Goal: Task Accomplishment & Management: Manage account settings

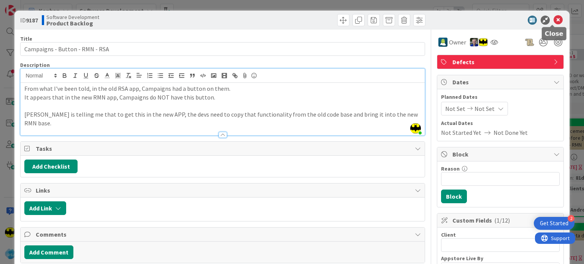
drag, startPoint x: 547, startPoint y: 22, endPoint x: 551, endPoint y: 21, distance: 4.3
click at [551, 21] on div at bounding box center [497, 20] width 135 height 9
click at [554, 21] on icon at bounding box center [558, 20] width 9 height 9
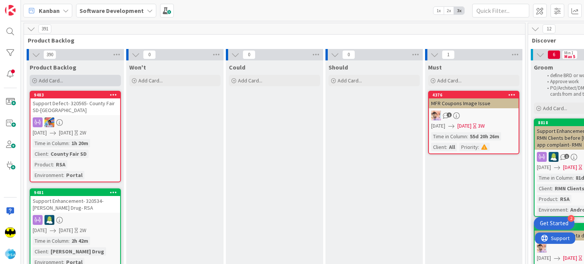
click at [32, 78] on div "Add Card..." at bounding box center [75, 80] width 91 height 11
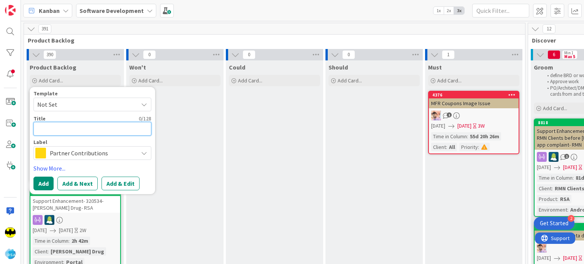
paste textarea "Cut Bank Big Sky Foods"
type textarea "x"
type textarea "Cut Bank Big Sky Foods"
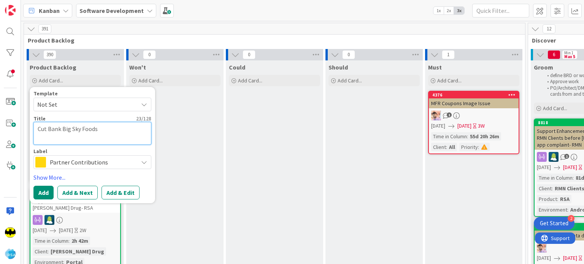
type textarea "x"
type textarea "Cut Bank Big Sky Foods A"
type textarea "x"
type textarea "Cut Bank Big Sky Foods Ap"
type textarea "x"
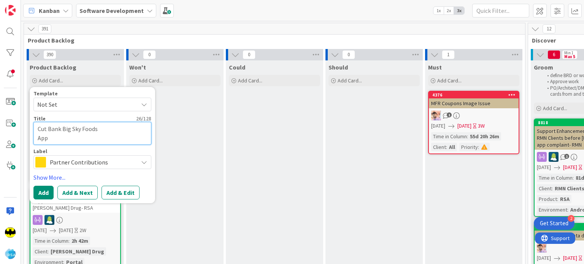
type textarea "Cut Bank Big Sky Foods App"
type textarea "x"
type textarea "Cut Bank Big Sky Foods App U"
type textarea "x"
type textarea "Cut Bank Big Sky Foods App Up"
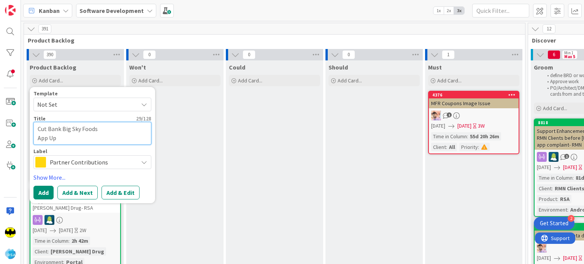
type textarea "x"
type textarea "Cut Bank Big Sky Foods App Upd"
type textarea "x"
type textarea "Cut Bank Big Sky Foods App Upda"
type textarea "x"
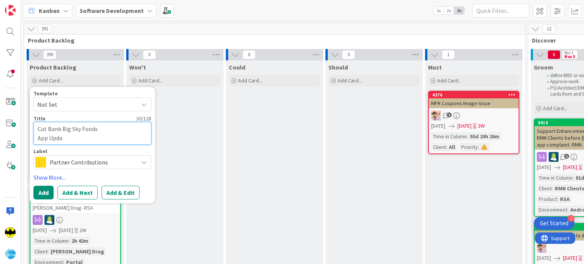
type textarea "Cut Bank Big Sky Foods App Updat"
type textarea "x"
type textarea "Cut Bank Big Sky Foods App Update"
click at [96, 163] on span "Partner Contributions" at bounding box center [92, 162] width 84 height 11
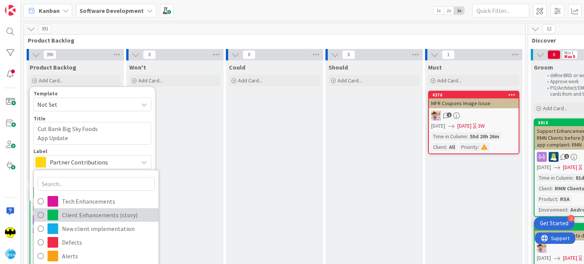
click at [90, 211] on span "Client Enhancements (story)" at bounding box center [108, 215] width 93 height 11
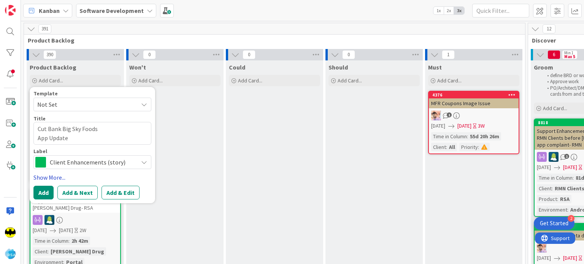
click at [59, 176] on link "Show More..." at bounding box center [92, 177] width 118 height 9
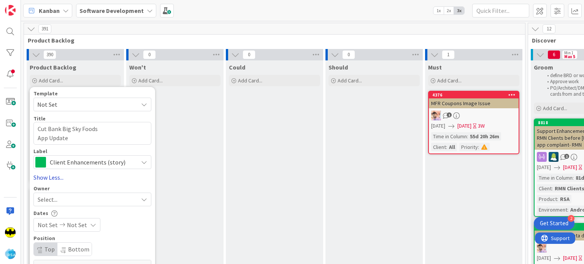
type textarea "x"
click at [67, 195] on div "Select..." at bounding box center [88, 199] width 100 height 9
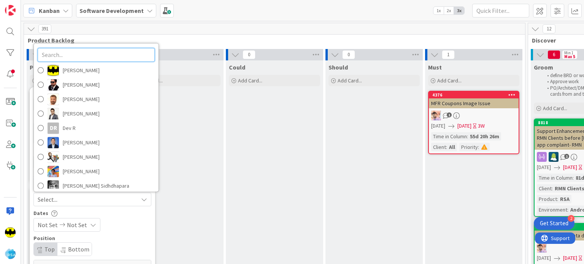
click at [91, 54] on input "text" at bounding box center [96, 55] width 117 height 14
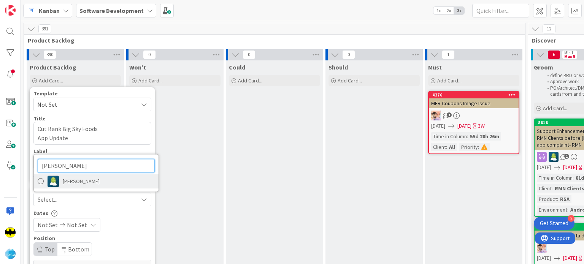
type input "[PERSON_NAME]"
click at [78, 180] on span "[PERSON_NAME]" at bounding box center [81, 181] width 37 height 11
type textarea "x"
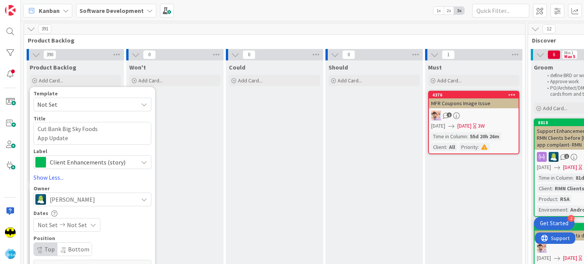
scroll to position [15, 0]
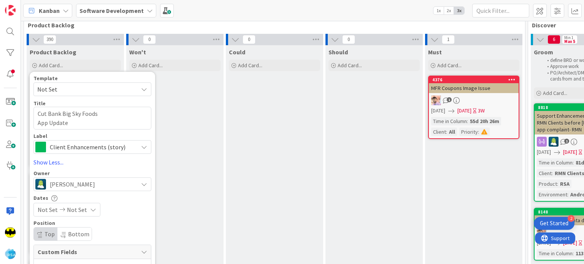
click at [50, 206] on span "Not Set" at bounding box center [48, 209] width 20 height 9
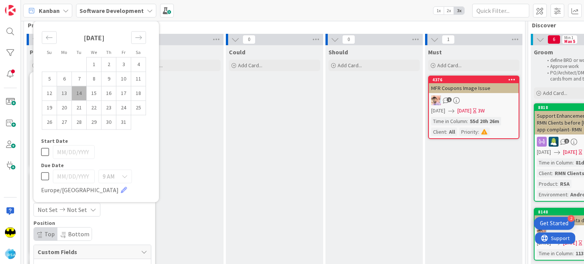
click at [60, 94] on td "13" at bounding box center [64, 93] width 15 height 14
type input "[DATE]"
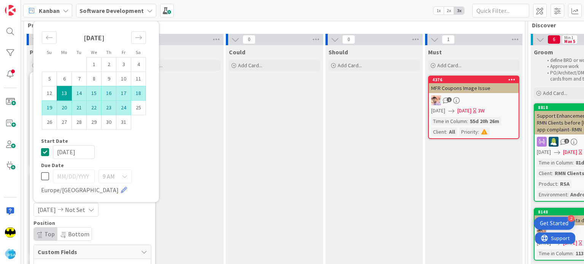
type textarea "x"
click at [123, 106] on td "24" at bounding box center [123, 107] width 15 height 14
type input "[DATE]"
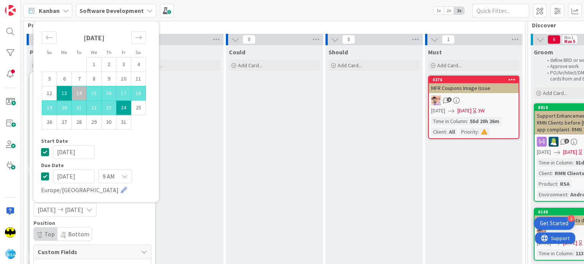
type textarea "x"
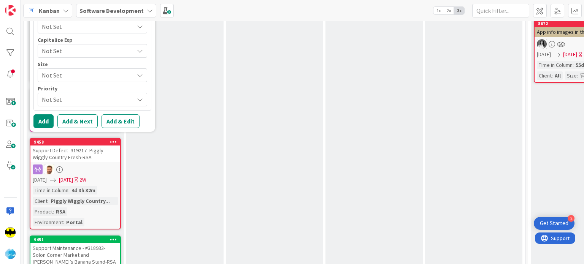
scroll to position [468, 0]
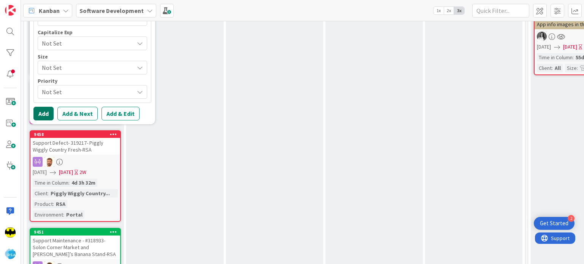
click at [46, 115] on button "Add" at bounding box center [43, 114] width 20 height 14
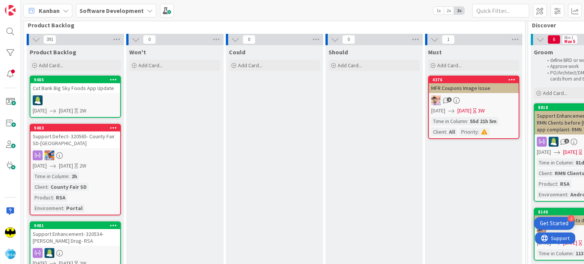
scroll to position [0, 0]
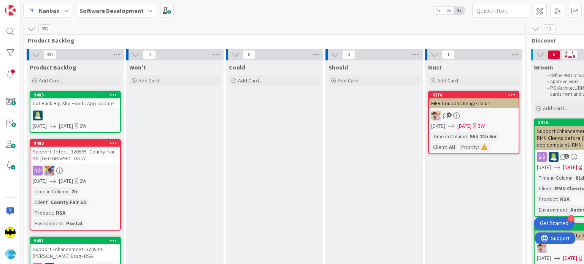
click at [65, 103] on div "Cut Bank Big Sky Foods App Update" at bounding box center [75, 104] width 90 height 10
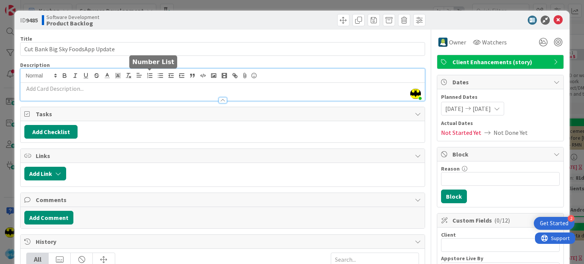
click at [145, 77] on div "[PERSON_NAME] just joined" at bounding box center [223, 85] width 404 height 32
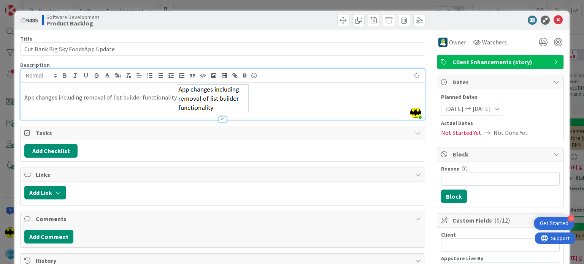
type input "Cut Bank Big Sky FoodsApp Update"
click at [554, 19] on icon at bounding box center [558, 20] width 9 height 9
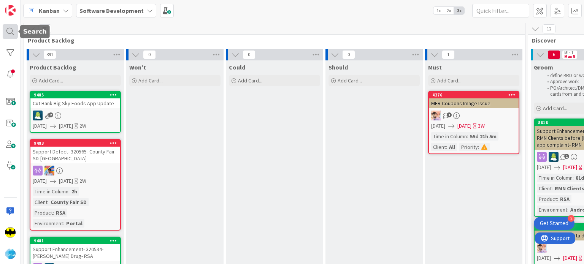
click at [15, 32] on div at bounding box center [10, 31] width 15 height 15
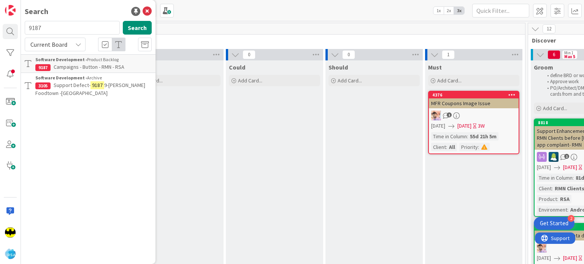
click at [58, 24] on input "9187" at bounding box center [72, 28] width 95 height 14
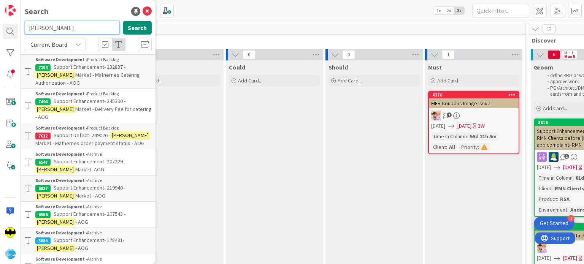
click at [66, 27] on input "matherne's" at bounding box center [72, 28] width 95 height 14
type input "matherne's design house"
click at [143, 7] on icon at bounding box center [147, 11] width 9 height 9
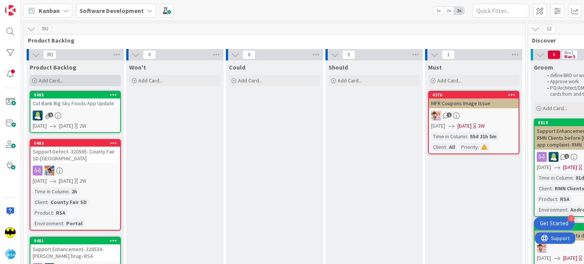
click at [35, 79] on icon at bounding box center [34, 81] width 5 height 5
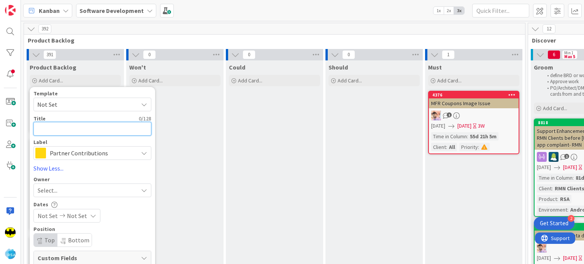
paste textarea "M"
type textarea "Ma"
type textarea "x"
type textarea "Mat"
type textarea "x"
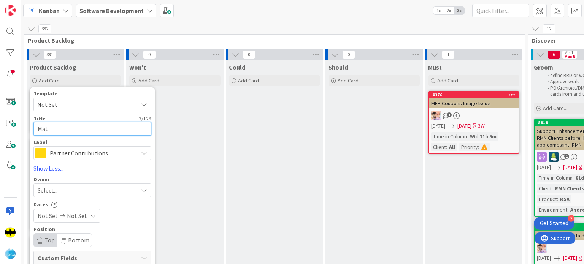
type textarea "Matj"
type textarea "x"
type textarea "Mat"
type textarea "x"
type textarea "Math"
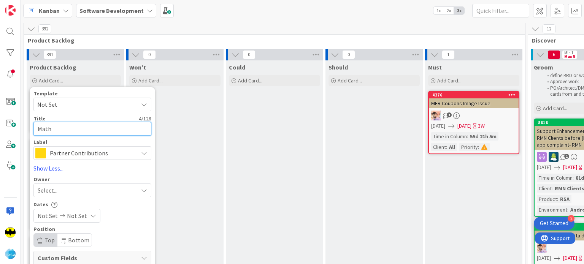
type textarea "x"
type textarea "Mathe"
type textarea "x"
type textarea "Mather"
type textarea "x"
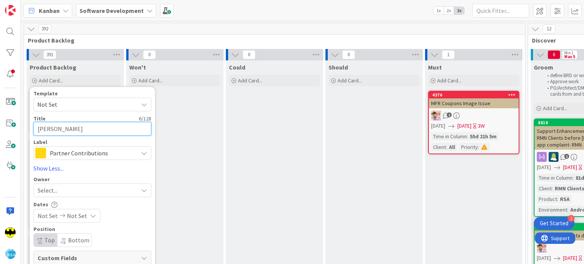
type textarea "Mathern"
type textarea "x"
type textarea "Matherne"
type textarea "x"
type textarea "Matherne'"
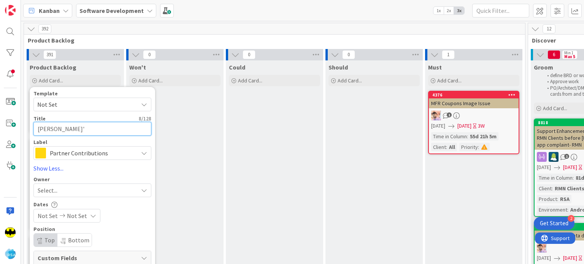
type textarea "x"
type textarea "Matherne's"
type textarea "x"
type textarea "Matherne's S"
type textarea "x"
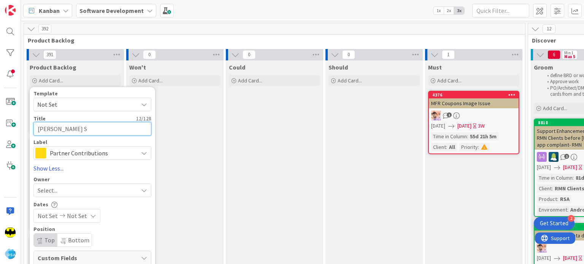
type textarea "Matherne's Sh"
type textarea "x"
type textarea "Matherne's Shu"
type textarea "x"
type textarea "Matherne's Shut"
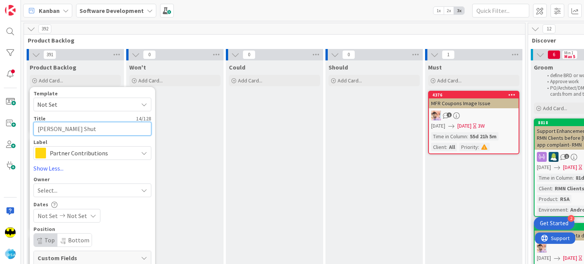
type textarea "x"
type textarea "Matherne's Shut"
type textarea "x"
type textarea "Matherne's Shut D"
type textarea "x"
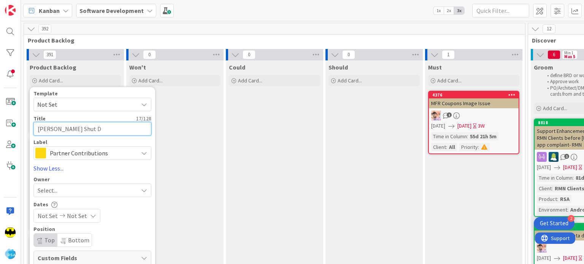
type textarea "Matherne's Shut Do"
type textarea "x"
type textarea "Matherne's Shut Dow"
type textarea "x"
type textarea "Matherne's Shut Down"
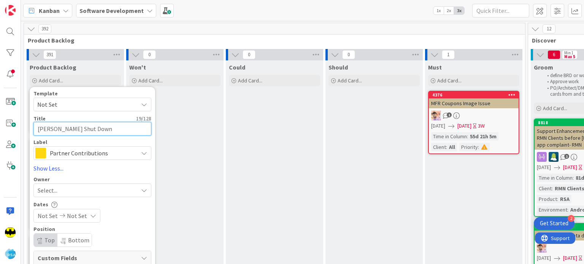
type textarea "x"
type textarea "Matherne's Shut Down De"
type textarea "x"
type textarea "Matherne's Shut Down Des"
type textarea "x"
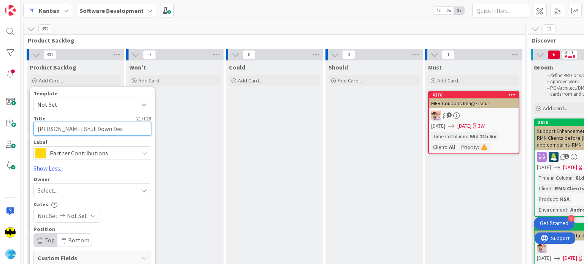
type textarea "Matherne's Shut Down Desi"
type textarea "x"
type textarea "Matherne's Shut Down Desig"
type textarea "x"
type textarea "Matherne's Shut Down Design"
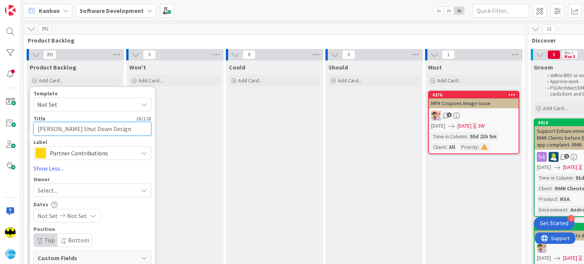
type textarea "x"
type textarea "Matherne's Shut Down Design"
type textarea "x"
type textarea "Matherne's Shut Down Design H"
type textarea "x"
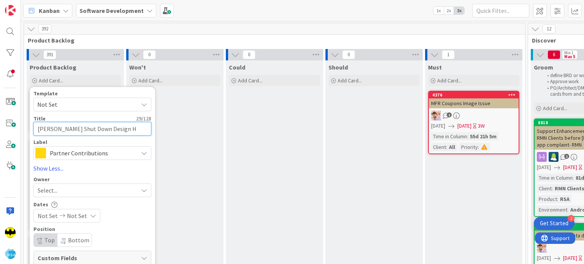
type textarea "Matherne's Shut Down Design Ho"
type textarea "x"
type textarea "Matherne's Shut Down Design Hou"
type textarea "x"
type textarea "Matherne's Shut Down Design Hous"
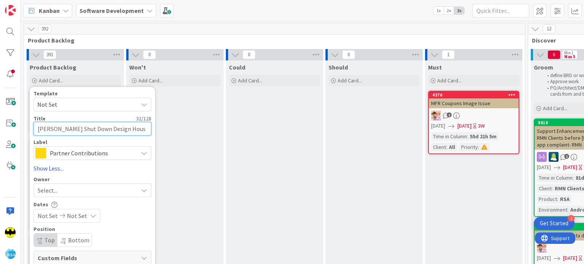
type textarea "x"
type textarea "Matherne's Shut Down Design House"
click at [119, 154] on span "Partner Contributions" at bounding box center [92, 153] width 84 height 11
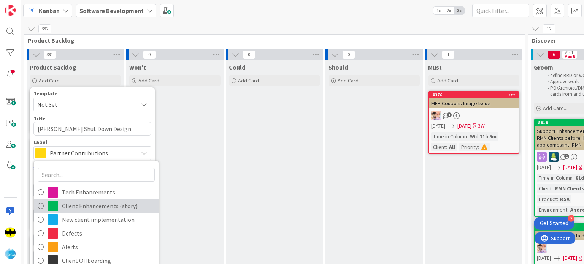
click at [110, 201] on span "Client Enhancements (story)" at bounding box center [108, 206] width 93 height 11
type textarea "x"
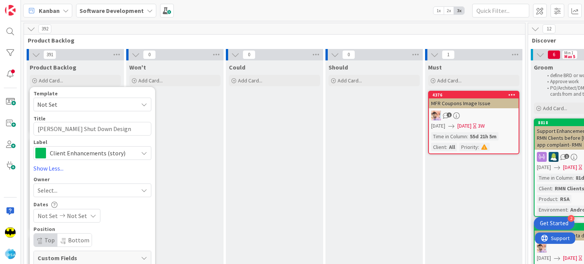
click at [55, 190] on span "Select..." at bounding box center [48, 190] width 20 height 9
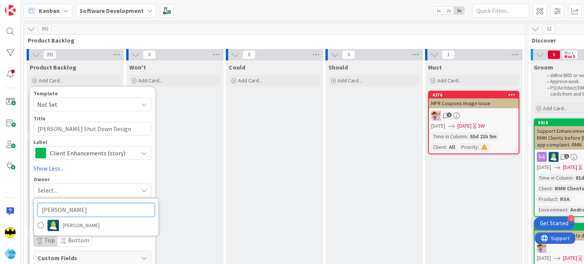
click at [69, 207] on input "[PERSON_NAME]" at bounding box center [96, 210] width 117 height 14
type input "anil"
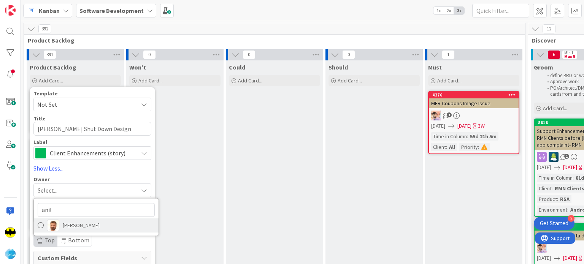
click at [78, 226] on span "[PERSON_NAME]" at bounding box center [81, 225] width 37 height 11
type textarea "x"
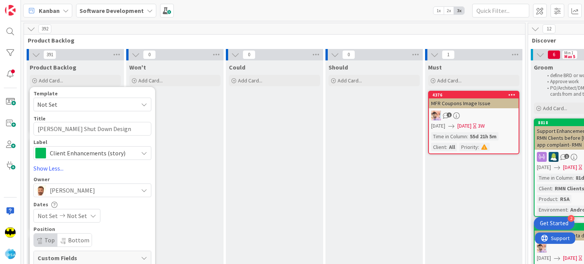
click at [49, 217] on span "Not Set" at bounding box center [48, 216] width 20 height 9
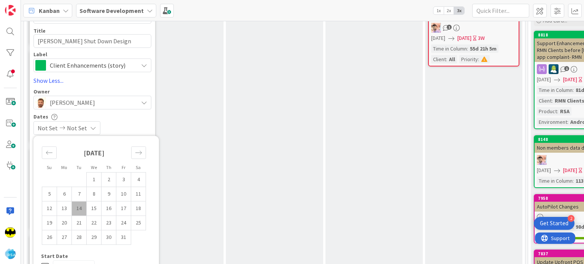
scroll to position [104, 0]
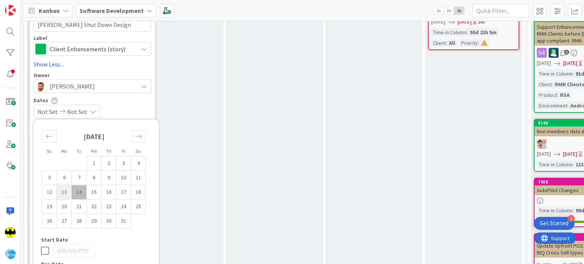
click at [67, 194] on td "13" at bounding box center [64, 192] width 15 height 14
type input "[DATE]"
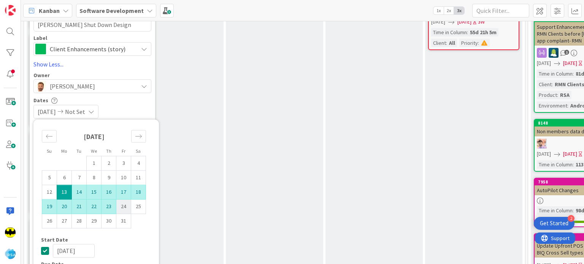
type textarea "x"
click at [120, 205] on td "24" at bounding box center [123, 207] width 15 height 14
type input "[DATE]"
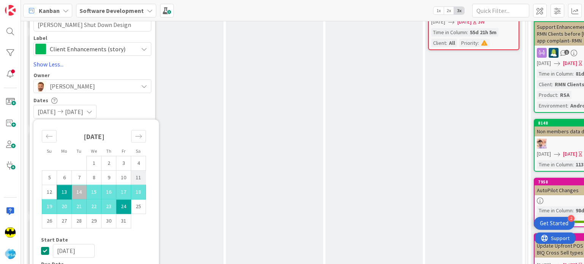
type textarea "x"
click at [137, 113] on div "[DATE] [DATE]" at bounding box center [92, 112] width 118 height 14
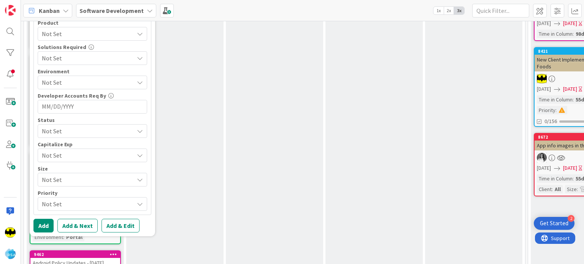
scroll to position [348, 0]
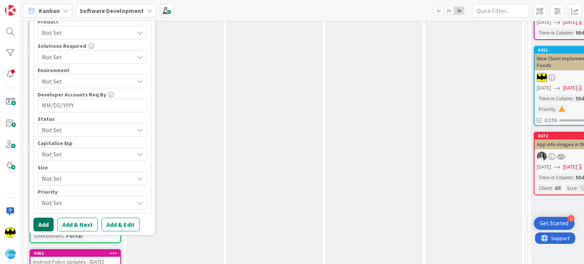
click at [49, 219] on button "Add" at bounding box center [43, 225] width 20 height 14
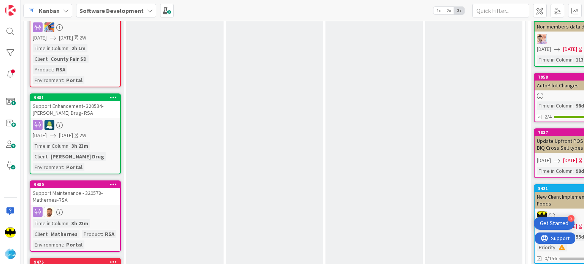
scroll to position [30, 0]
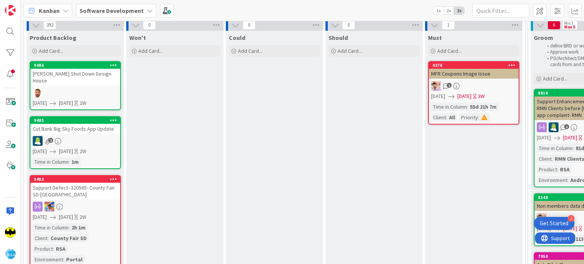
click at [58, 88] on div at bounding box center [75, 93] width 90 height 10
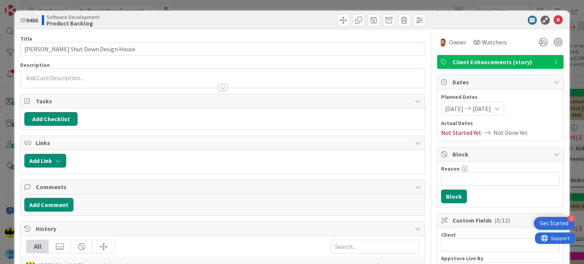
click at [95, 81] on div at bounding box center [223, 84] width 404 height 8
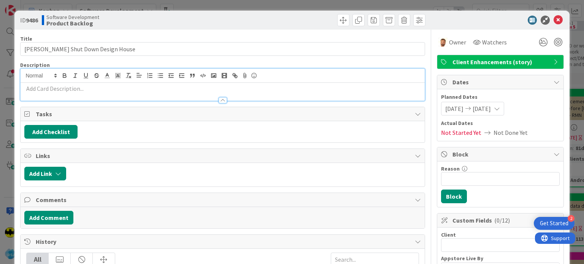
click at [91, 91] on p at bounding box center [222, 88] width 396 height 9
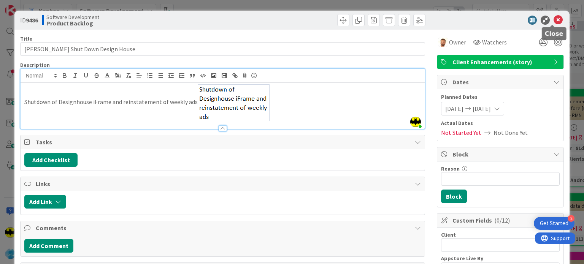
click at [554, 22] on icon at bounding box center [558, 20] width 9 height 9
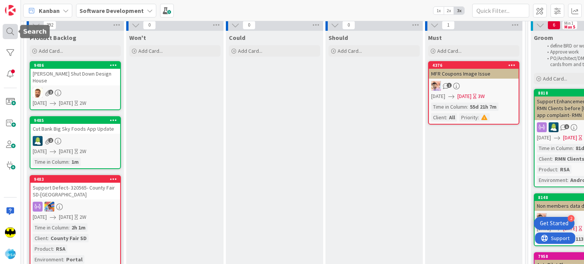
click at [5, 36] on div at bounding box center [10, 31] width 15 height 15
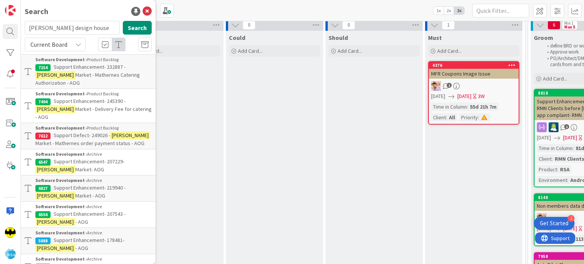
click at [79, 30] on input "matherne's design house" at bounding box center [72, 28] width 95 height 14
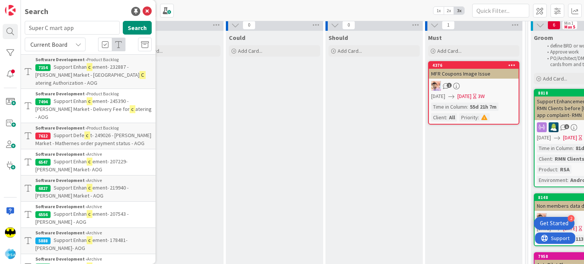
type input "Super C mart app"
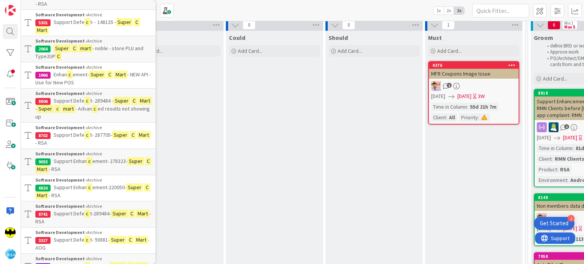
scroll to position [934, 0]
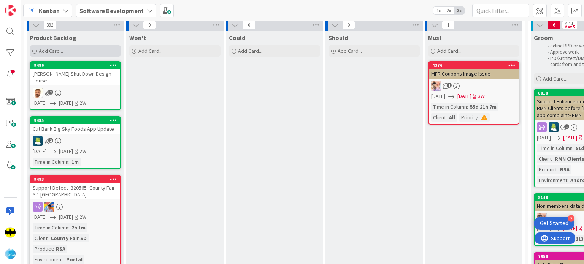
click at [37, 53] on div "Add Card..." at bounding box center [75, 50] width 91 height 11
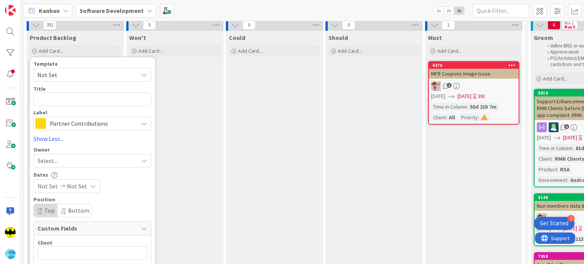
click at [73, 127] on span "Partner Contributions" at bounding box center [92, 123] width 84 height 11
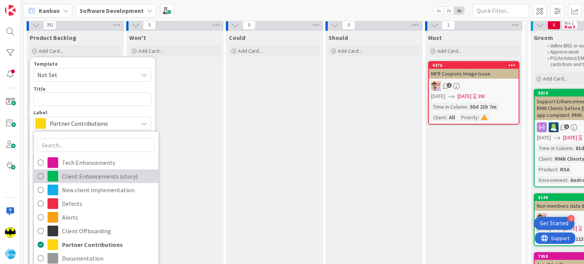
click at [82, 176] on span "Client Enhancements (story)" at bounding box center [108, 176] width 93 height 11
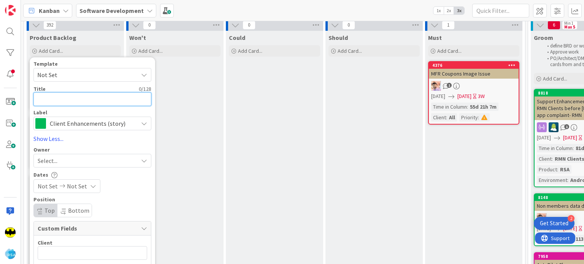
click at [89, 100] on textarea at bounding box center [92, 99] width 118 height 14
paste textarea "Super C Mart App Update"
type textarea "x"
type textarea "Super C Mart App Update"
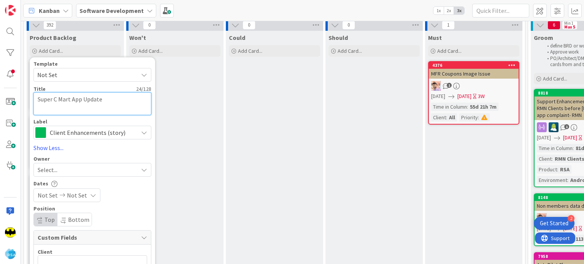
type textarea "x"
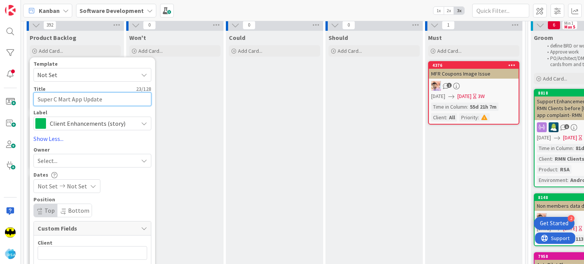
type textarea "Super C Mart App Update"
click at [89, 162] on div "Select..." at bounding box center [88, 160] width 100 height 9
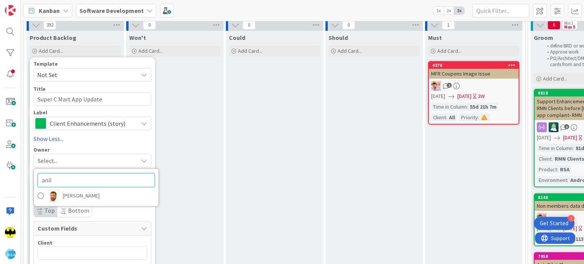
click at [74, 179] on input "anil" at bounding box center [96, 180] width 117 height 14
type input "res"
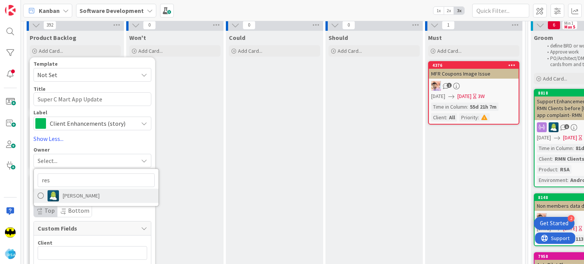
click at [66, 193] on span "[PERSON_NAME]" at bounding box center [81, 195] width 37 height 11
type textarea "x"
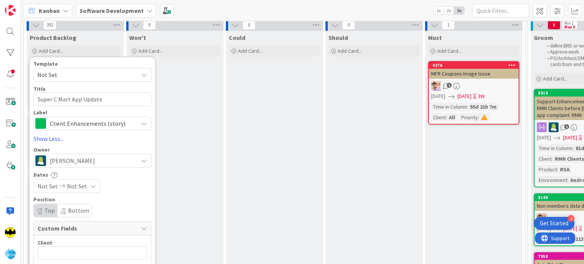
click at [46, 185] on span "Not Set" at bounding box center [48, 186] width 20 height 9
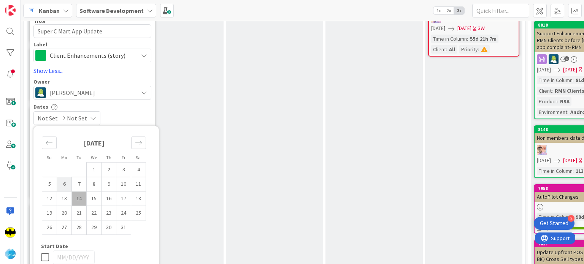
scroll to position [99, 0]
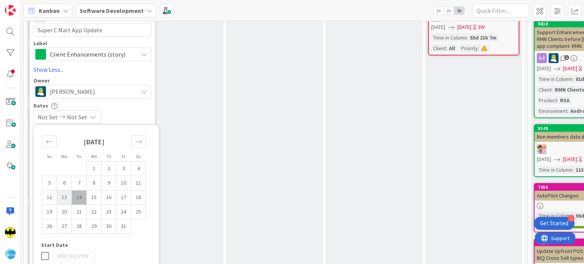
click at [64, 202] on td "13" at bounding box center [64, 198] width 15 height 14
type input "[DATE]"
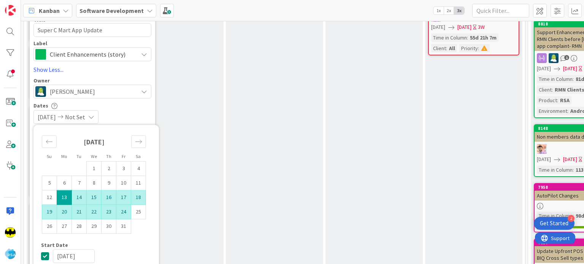
type textarea "x"
click at [128, 215] on td "24" at bounding box center [123, 212] width 15 height 14
type input "[DATE]"
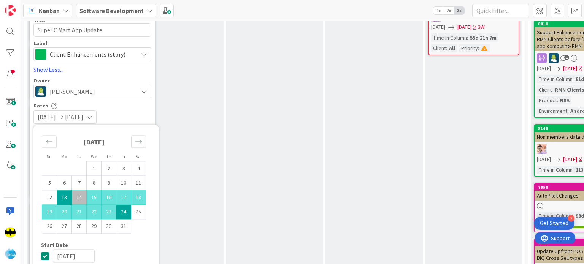
click at [124, 108] on div "Dates" at bounding box center [92, 105] width 118 height 6
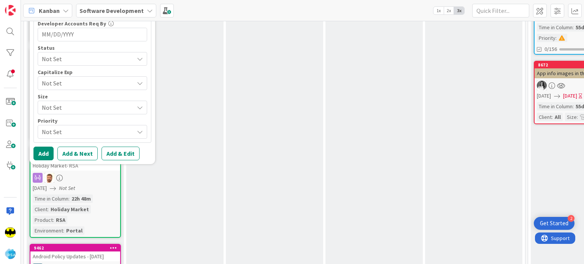
scroll to position [420, 0]
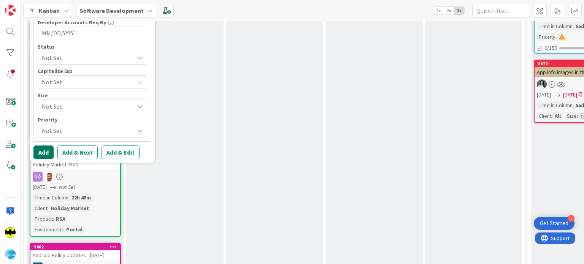
click at [49, 153] on button "Add" at bounding box center [43, 153] width 20 height 14
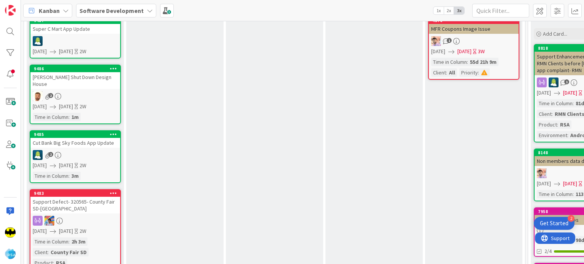
scroll to position [0, 0]
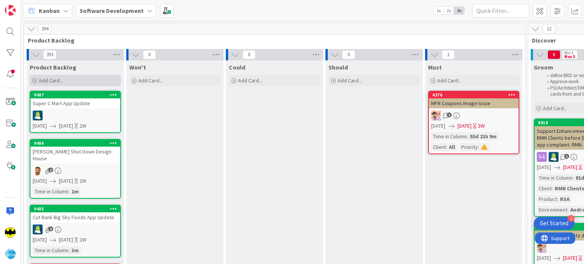
click at [35, 79] on icon at bounding box center [34, 81] width 5 height 5
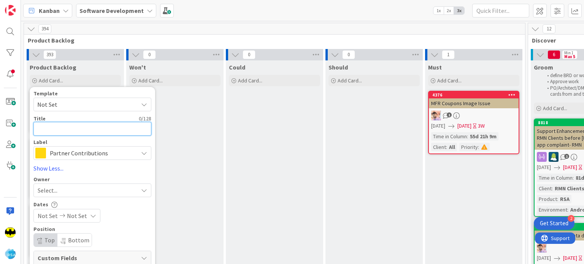
paste textarea "Develop Search Filters for [PERSON_NAME] Shop App (Match Website Functionality)"
type textarea "x"
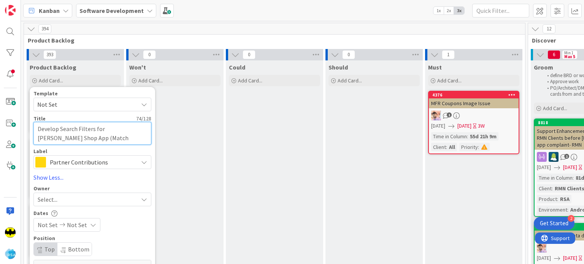
type textarea "Develop Search Filters for [PERSON_NAME] Shop App (Match Website Functionality)"
click at [97, 159] on span "Partner Contributions" at bounding box center [92, 162] width 84 height 11
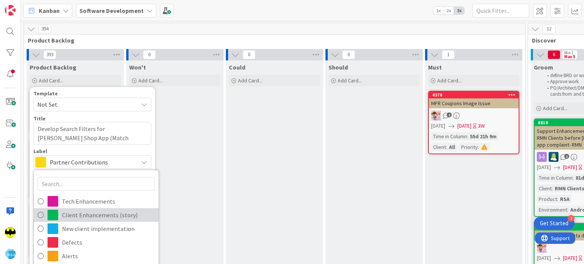
click at [91, 211] on span "Client Enhancements (story)" at bounding box center [108, 215] width 93 height 11
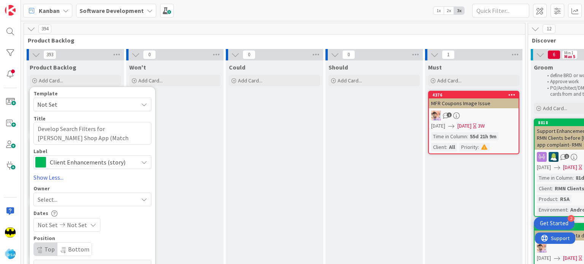
click at [62, 196] on div "Select..." at bounding box center [88, 199] width 100 height 9
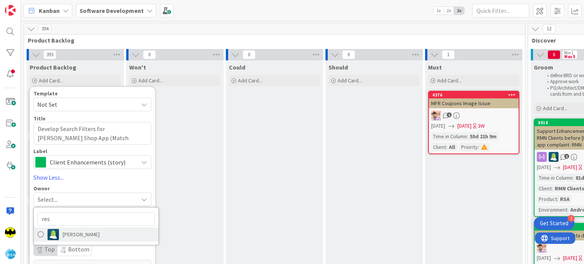
click at [71, 228] on link "[PERSON_NAME]" at bounding box center [96, 235] width 125 height 14
type textarea "x"
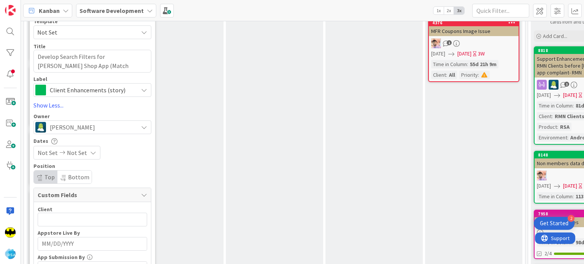
scroll to position [87, 0]
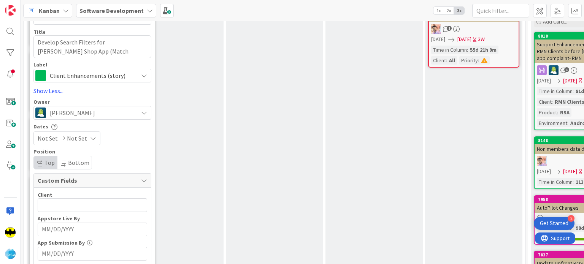
click at [50, 134] on span "Not Set" at bounding box center [48, 138] width 20 height 9
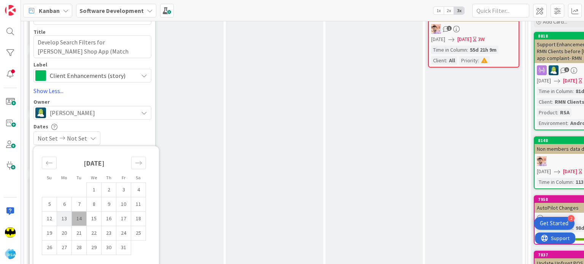
click at [58, 213] on td "13" at bounding box center [64, 219] width 15 height 14
type input "[DATE]"
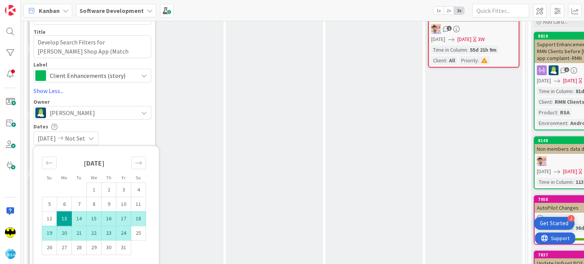
type textarea "x"
click at [124, 233] on td "24" at bounding box center [123, 233] width 15 height 14
type input "[DATE]"
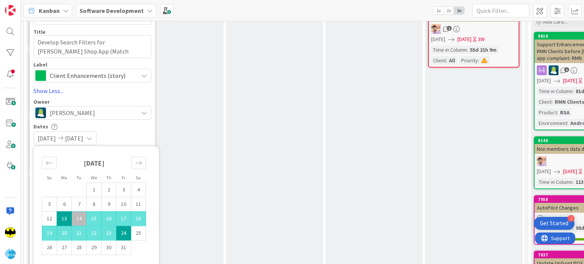
type textarea "x"
click at [131, 132] on div "[DATE] [DATE]" at bounding box center [92, 139] width 118 height 14
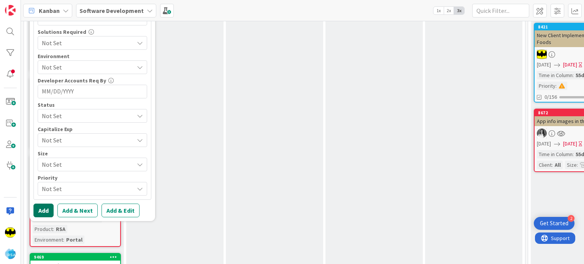
scroll to position [371, 0]
click at [37, 211] on button "Add" at bounding box center [43, 211] width 20 height 14
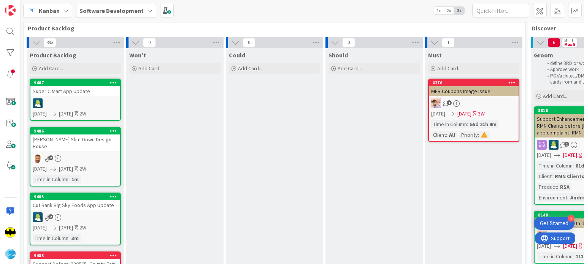
scroll to position [0, 0]
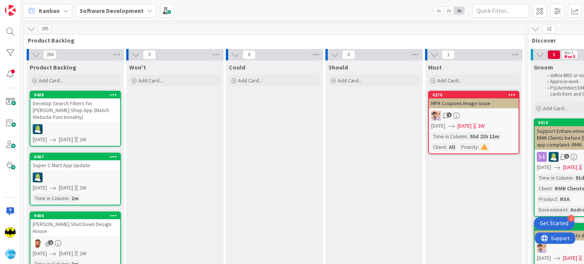
click at [78, 114] on div "Develop Search Filters for [PERSON_NAME] Shop App (Match Website Functionality)" at bounding box center [75, 111] width 90 height 24
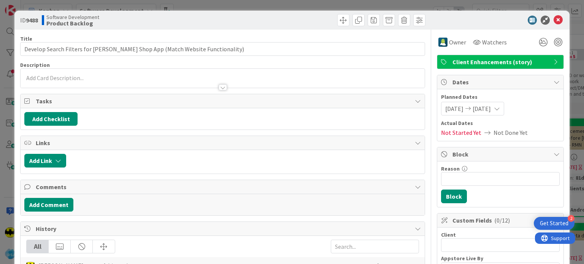
click at [123, 77] on p at bounding box center [222, 78] width 396 height 9
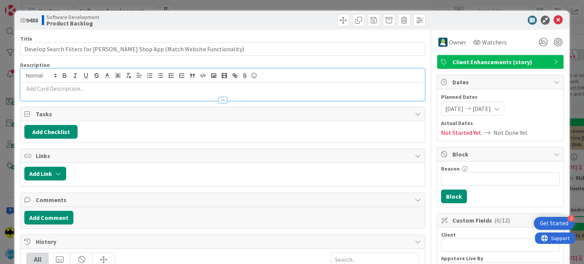
click at [112, 90] on p at bounding box center [222, 88] width 396 height 9
paste div
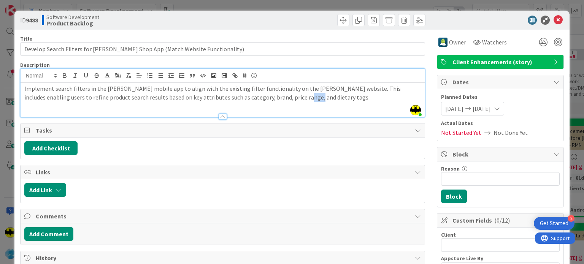
drag, startPoint x: 265, startPoint y: 96, endPoint x: 279, endPoint y: 96, distance: 13.7
click at [279, 96] on p "Implement search filters in the Redner’s mobile app to align with the existing …" at bounding box center [222, 92] width 396 height 17
click at [554, 21] on icon at bounding box center [558, 20] width 9 height 9
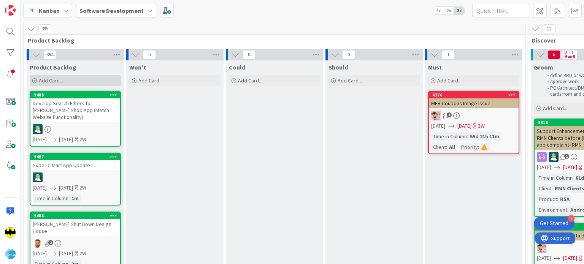
click at [31, 80] on div "Add Card..." at bounding box center [75, 80] width 91 height 11
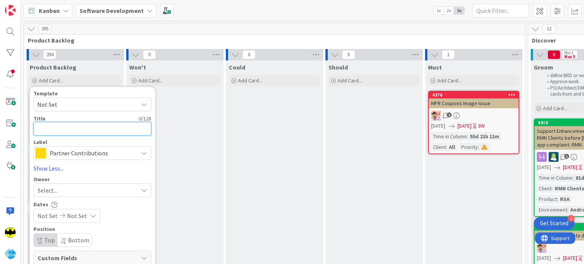
paste textarea "Redner’s"
type textarea "x"
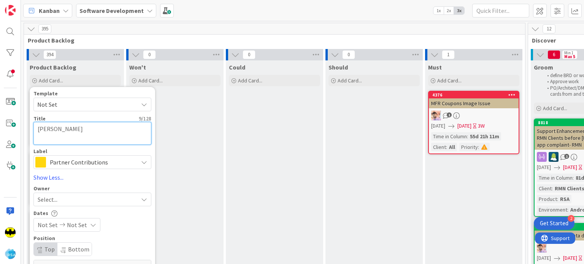
type textarea "Redner’s"
click at [73, 163] on span "Partner Contributions" at bounding box center [92, 162] width 84 height 11
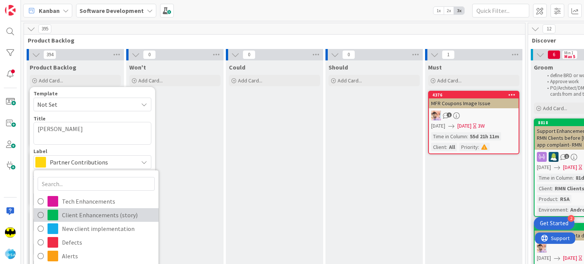
click at [84, 213] on span "Client Enhancements (story)" at bounding box center [108, 215] width 93 height 11
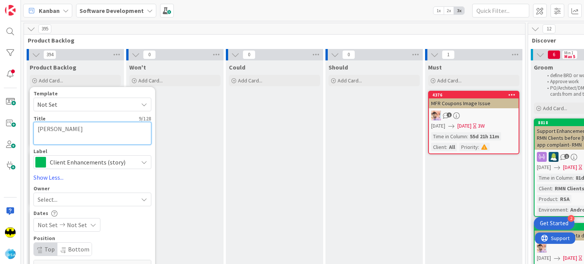
click at [60, 134] on textarea "Redner’s" at bounding box center [92, 133] width 118 height 23
type textarea "x"
type textarea "Redner’s"
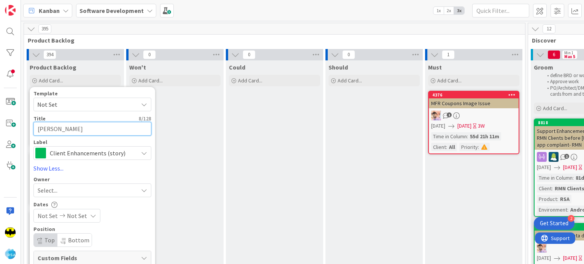
type textarea "x"
type textarea "Redner’s-"
type textarea "x"
type textarea "Redner’s-"
type textarea "x"
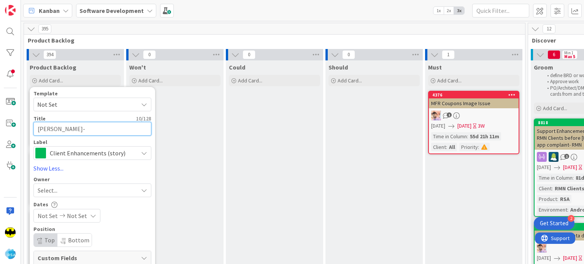
type textarea "Redner’s- C"
type textarea "x"
type textarea "Redner’s- Ca"
type textarea "x"
type textarea "Redner’s- Cat"
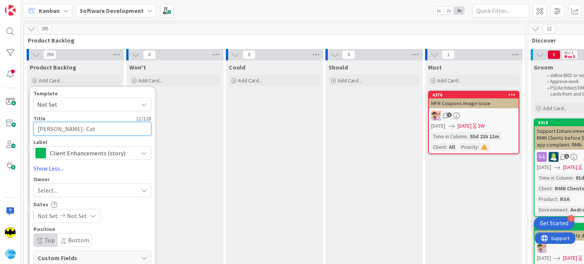
type textarea "x"
type textarea "Redner’s- Cate"
type textarea "x"
type textarea "Redner’s- Cater"
type textarea "x"
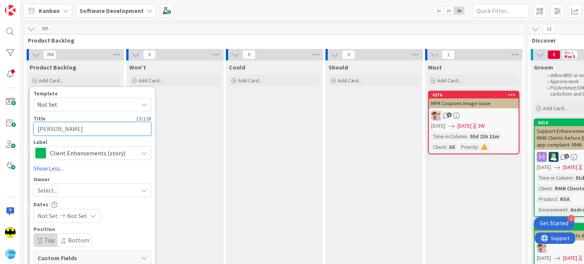
type textarea "Redner’s- Cateri"
type textarea "x"
type textarea "Redner’s- Caterin"
type textarea "x"
type textarea "Redner’s- Catering"
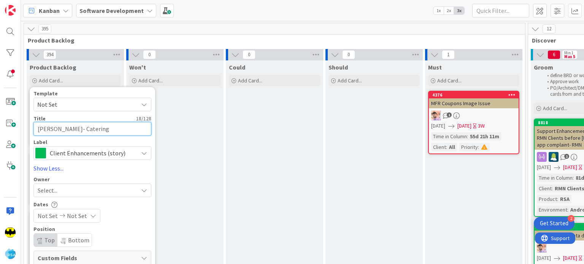
type textarea "x"
type textarea "Redner’s- Catering"
type textarea "x"
type textarea "Redner’s- Catering/"
type textarea "x"
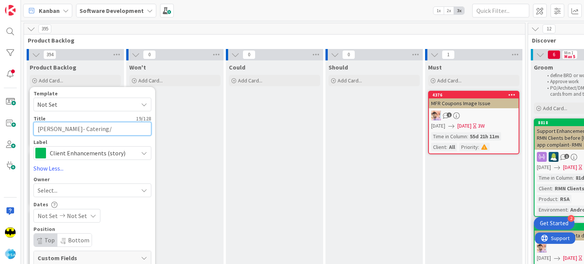
type textarea "Redner’s- Catering/M"
type textarea "x"
type textarea "Redner’s- Catering/Mea"
type textarea "x"
type textarea "Redner’s- Catering/Meal"
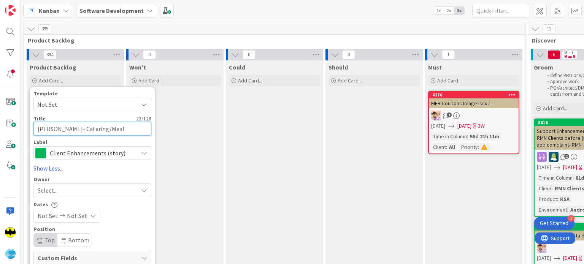
type textarea "x"
type textarea "Redner’s- Catering/Mealk"
type textarea "x"
type textarea "Redner’s- Catering/Mealki"
type textarea "x"
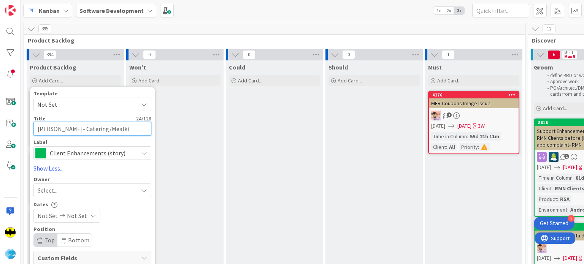
type textarea "Redner’s- Catering/Mealkit"
type textarea "x"
type textarea "Redner’s- Catering/Mealkit- C"
type textarea "x"
type textarea "Redner’s- Catering/Mealkit- Cu"
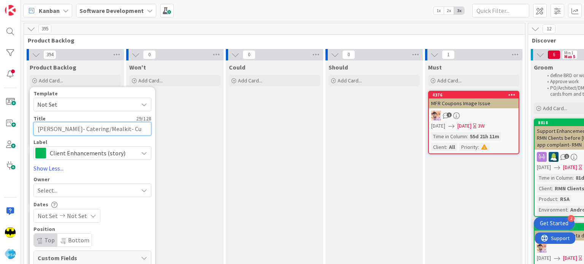
type textarea "x"
type textarea "Redner’s- Catering/Mealkit- Cur"
type textarea "x"
type textarea "Redner’s- Catering/Mealkit- Curb"
type textarea "x"
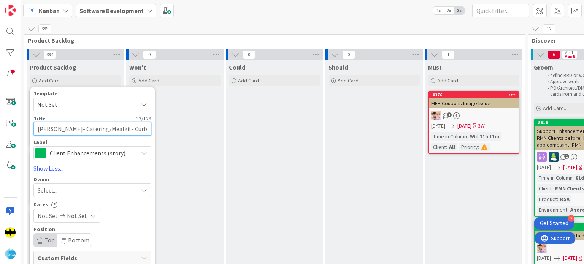
type textarea "Redner’s- Catering/Mealkit- Curbs"
type textarea "x"
type textarea "Redner’s- Catering/Mealkit- Curbsi"
type textarea "x"
type textarea "Redner’s- Catering/Mealkit- Curbsid"
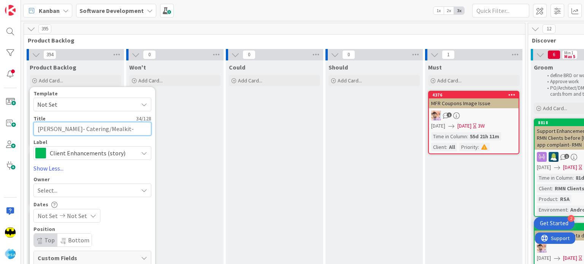
type textarea "x"
type textarea "[PERSON_NAME]- Catering/Mealkit- Curbside"
click at [69, 190] on div "Select..." at bounding box center [88, 190] width 100 height 9
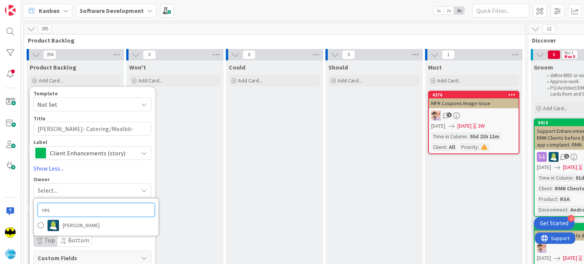
click at [68, 208] on input "res" at bounding box center [96, 210] width 117 height 14
type input "jay"
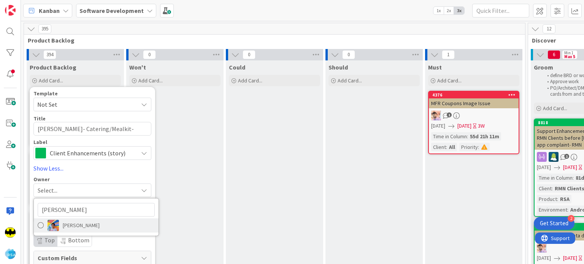
click at [77, 220] on span "[PERSON_NAME]" at bounding box center [81, 225] width 37 height 11
type textarea "x"
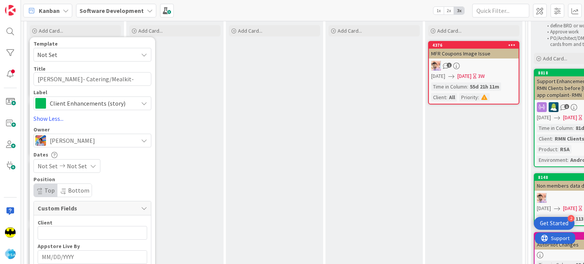
scroll to position [42, 0]
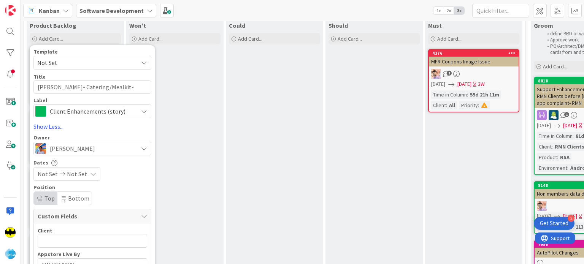
click at [61, 176] on icon at bounding box center [62, 174] width 9 height 5
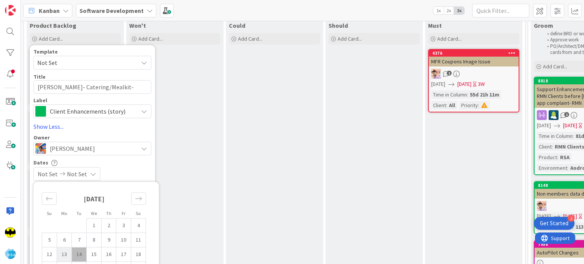
click at [68, 254] on td "13" at bounding box center [64, 255] width 15 height 14
type input "[DATE]"
type textarea "x"
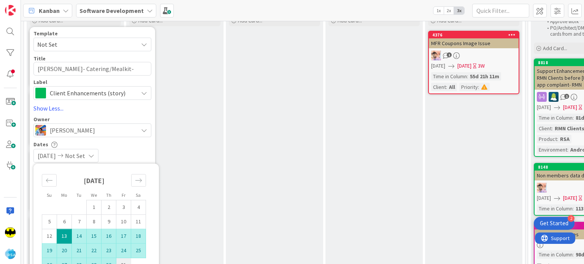
scroll to position [73, 0]
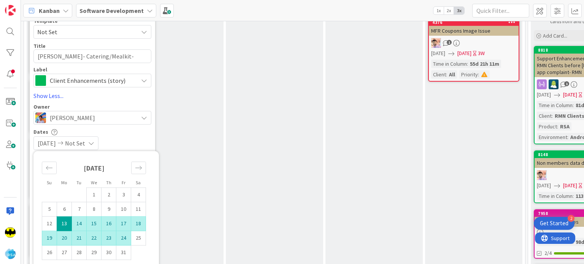
click at [126, 239] on td "24" at bounding box center [123, 238] width 15 height 14
type input "[DATE]"
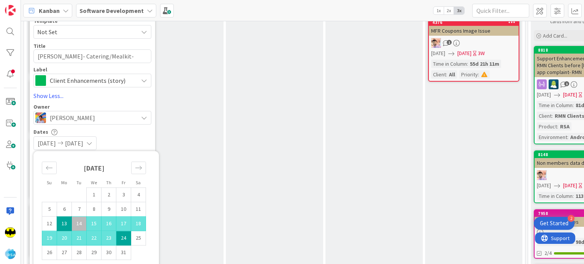
type textarea "x"
click at [116, 102] on div "Template Not Set Title 36 / 128 Redner’s- Catering/Mealkit- Curbside Label Clie…" at bounding box center [92, 262] width 118 height 489
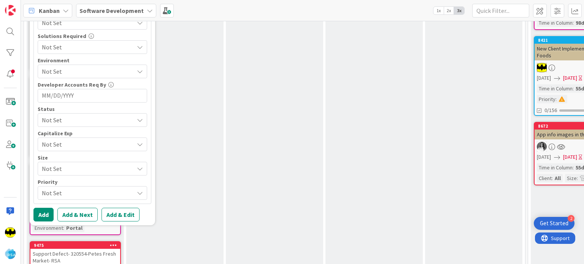
scroll to position [379, 0]
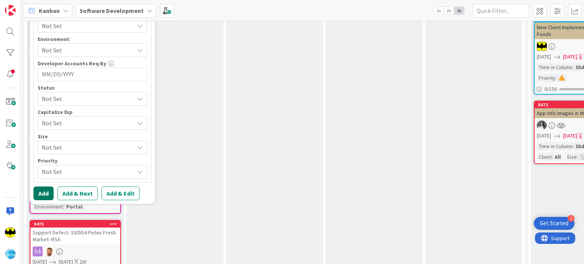
click at [47, 188] on button "Add" at bounding box center [43, 194] width 20 height 14
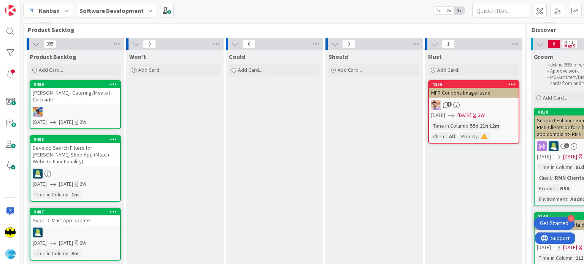
scroll to position [0, 0]
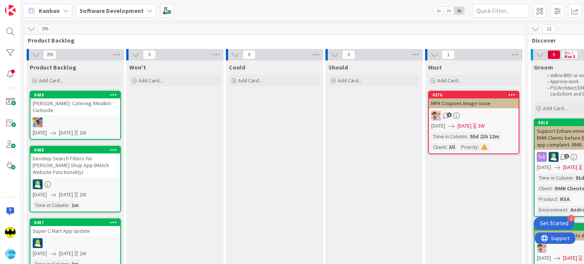
click at [78, 109] on div "9489 Redner’s- Catering/Mealkit- Curbside 10/13/2025 10/24/2025 2W" at bounding box center [75, 115] width 91 height 49
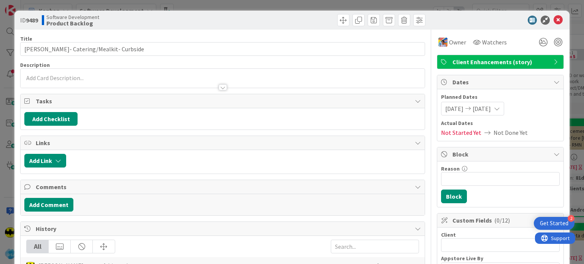
click at [114, 75] on p at bounding box center [222, 78] width 396 height 9
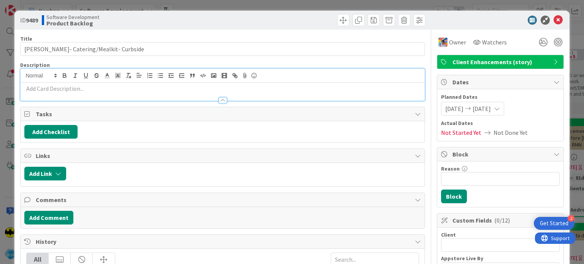
click at [110, 92] on p at bounding box center [222, 88] width 396 height 9
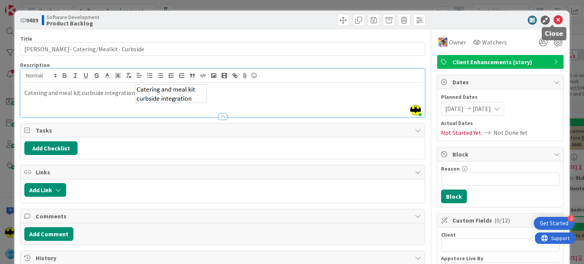
click at [554, 20] on icon at bounding box center [558, 20] width 9 height 9
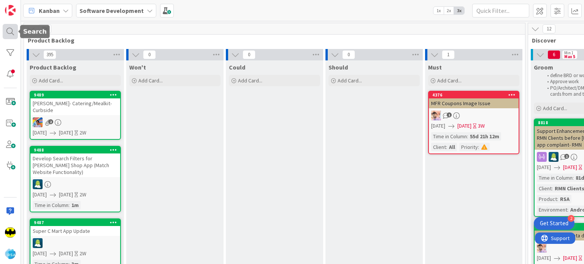
click at [14, 34] on div at bounding box center [10, 31] width 15 height 15
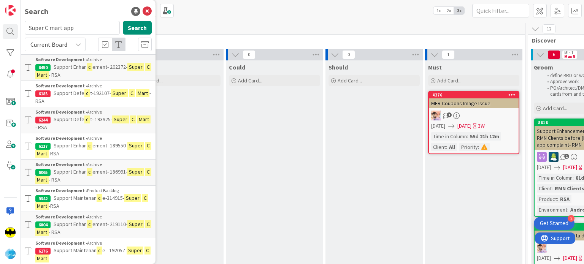
click at [73, 25] on input "Super C mart app" at bounding box center [72, 28] width 95 height 14
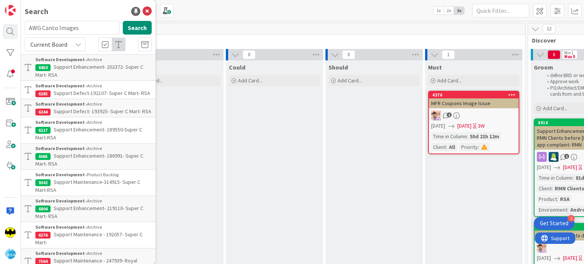
type input "AWG Canto Images"
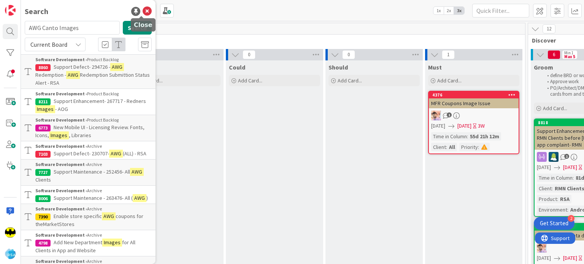
click at [143, 13] on icon at bounding box center [147, 11] width 9 height 9
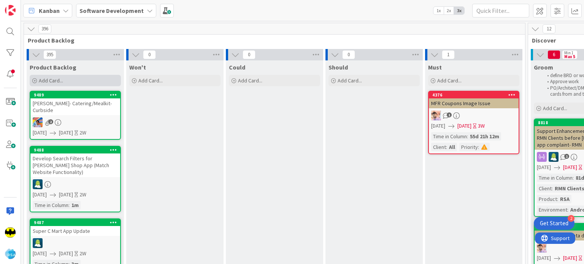
click at [33, 80] on icon at bounding box center [34, 81] width 5 height 5
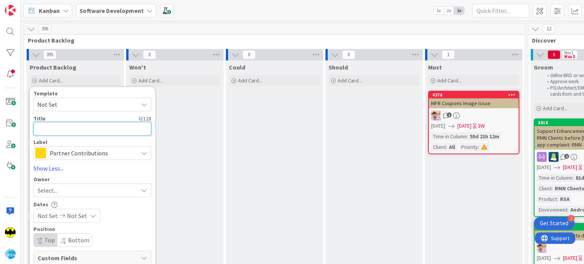
paste textarea "AWG Canto Images"
type textarea "x"
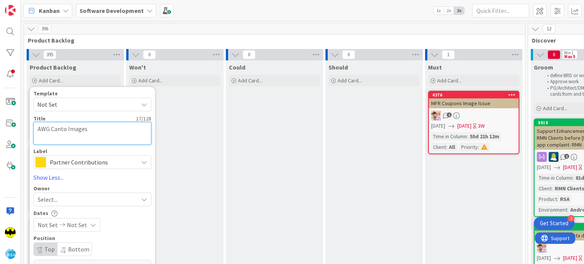
type textarea "AWG Canto Images"
click at [68, 161] on span "Partner Contributions" at bounding box center [92, 162] width 84 height 11
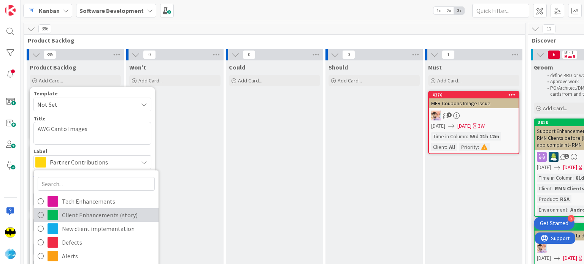
click at [82, 213] on span "Client Enhancements (story)" at bounding box center [108, 215] width 93 height 11
type textarea "x"
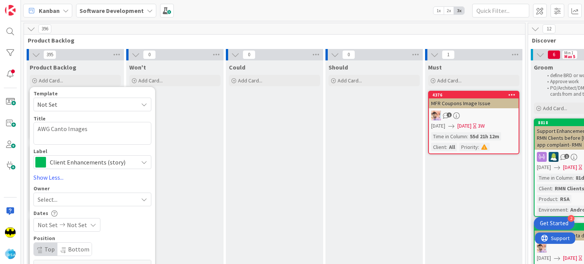
click at [65, 196] on div "Select..." at bounding box center [88, 199] width 100 height 9
click at [72, 219] on input "jay" at bounding box center [96, 219] width 117 height 14
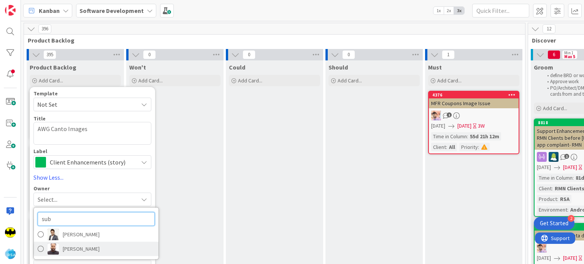
type input "sub"
click at [85, 249] on span "[PERSON_NAME]" at bounding box center [81, 249] width 37 height 11
type textarea "x"
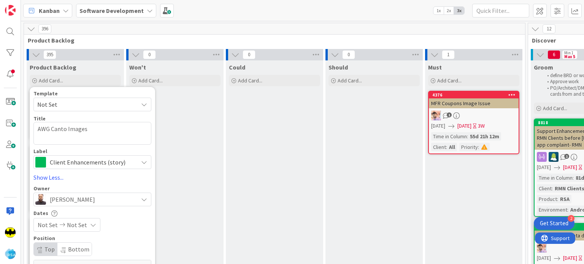
click at [51, 223] on span "Not Set" at bounding box center [48, 225] width 20 height 9
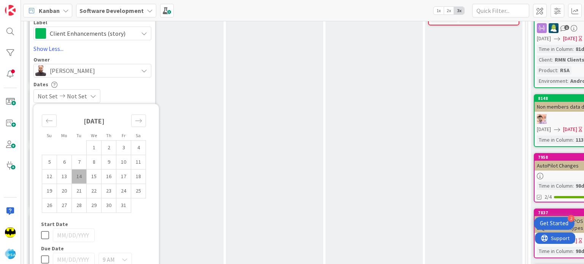
scroll to position [132, 0]
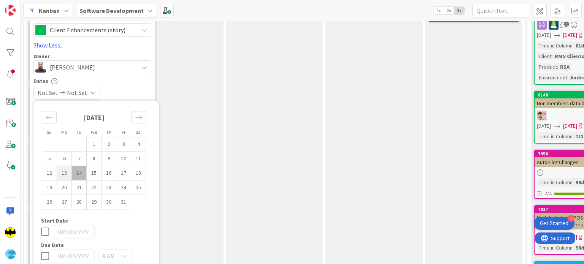
click at [68, 169] on td "13" at bounding box center [64, 173] width 15 height 14
type input "[DATE]"
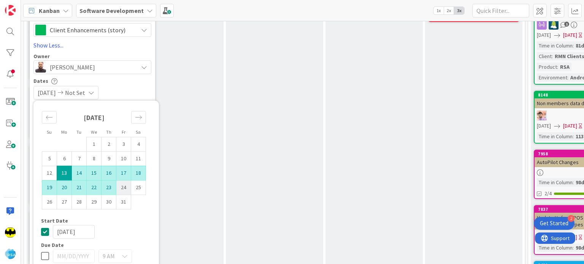
type textarea "x"
click at [124, 186] on td "24" at bounding box center [123, 187] width 15 height 14
type input "[DATE]"
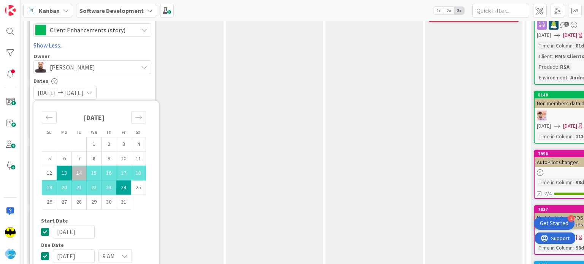
type textarea "x"
click at [126, 80] on div "Dates" at bounding box center [92, 81] width 118 height 6
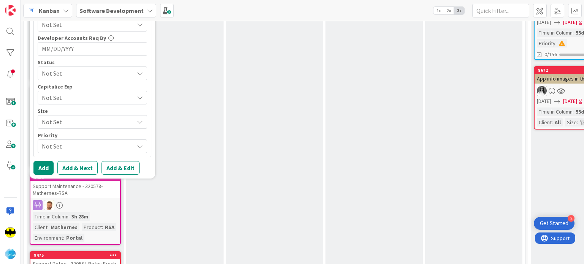
scroll to position [415, 0]
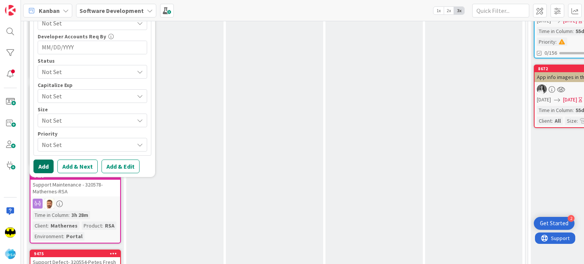
click at [50, 160] on button "Add" at bounding box center [43, 167] width 20 height 14
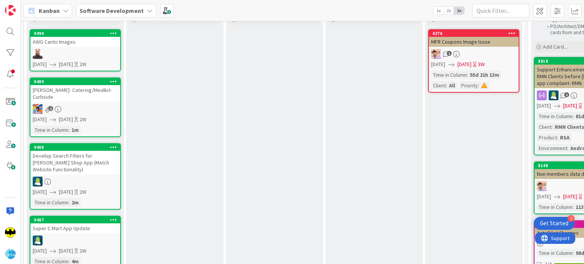
scroll to position [0, 0]
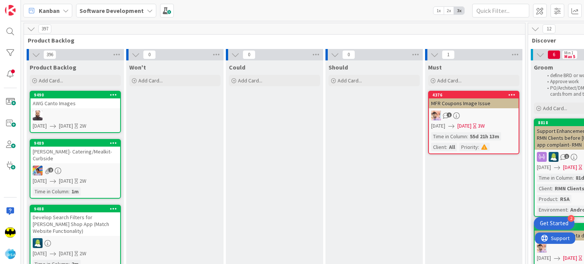
click at [97, 111] on div at bounding box center [75, 116] width 90 height 10
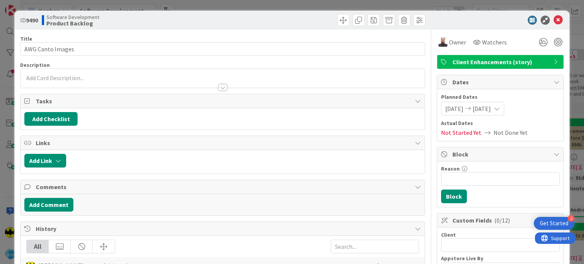
click at [117, 77] on p at bounding box center [222, 78] width 396 height 9
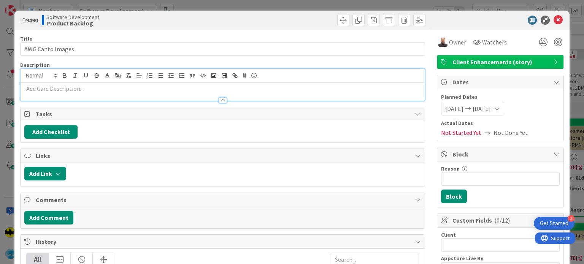
click at [108, 88] on p at bounding box center [222, 88] width 396 height 9
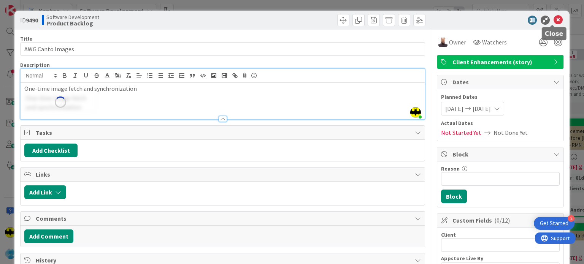
type input "AWG Canto Images"
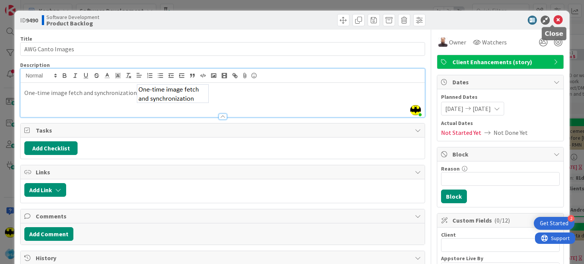
click at [554, 18] on icon at bounding box center [558, 20] width 9 height 9
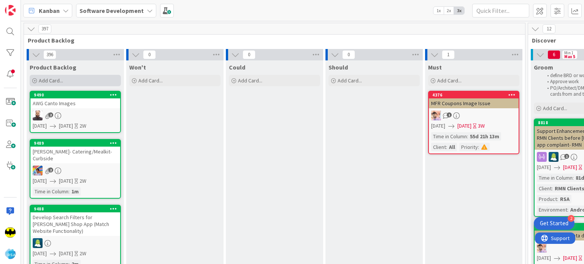
click at [35, 79] on icon at bounding box center [34, 81] width 5 height 5
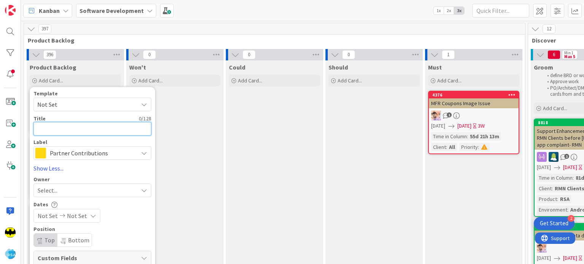
paste textarea "RMN Clients – Backend Updates"
type textarea "x"
type textarea "RMN Clients – Backend Updates"
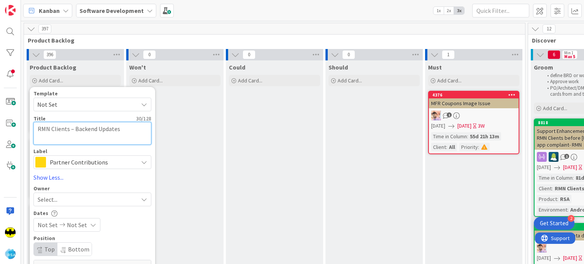
type textarea "x"
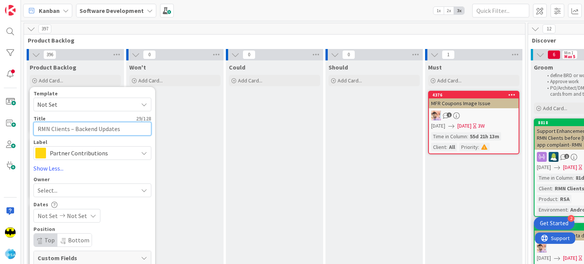
type textarea "RMN Clients – Backend Updates"
click at [75, 154] on span "Partner Contributions" at bounding box center [92, 153] width 84 height 11
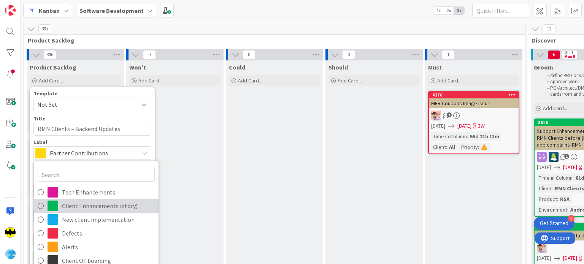
click at [87, 202] on span "Client Enhancements (story)" at bounding box center [108, 206] width 93 height 11
type textarea "x"
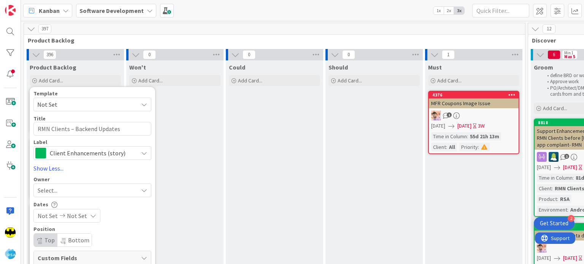
click at [86, 151] on span "Client Enhancements (story)" at bounding box center [92, 153] width 84 height 11
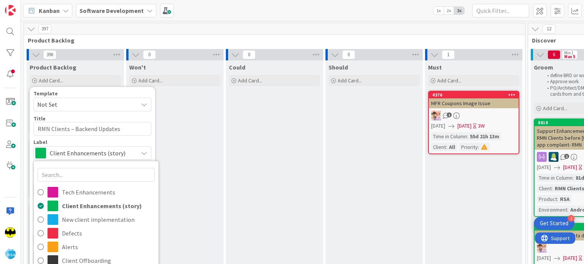
click at [128, 141] on div "Label" at bounding box center [92, 142] width 118 height 5
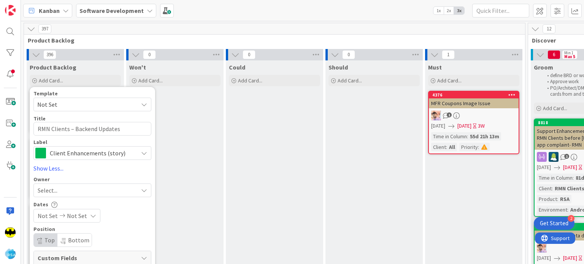
click at [80, 193] on div "Select..." at bounding box center [88, 190] width 100 height 9
click at [89, 217] on div "sub" at bounding box center [96, 210] width 125 height 17
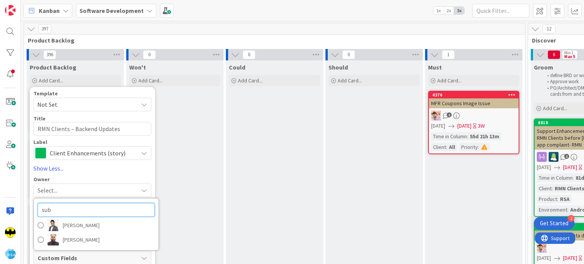
click at [86, 211] on input "sub" at bounding box center [96, 210] width 117 height 14
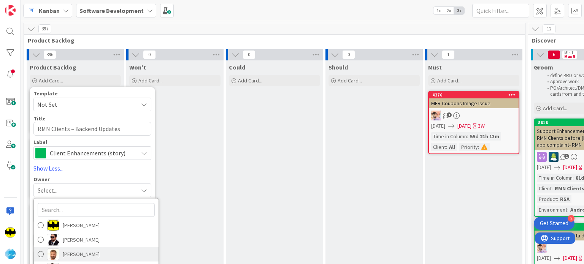
click at [87, 248] on link "[PERSON_NAME]" at bounding box center [96, 254] width 125 height 14
type textarea "x"
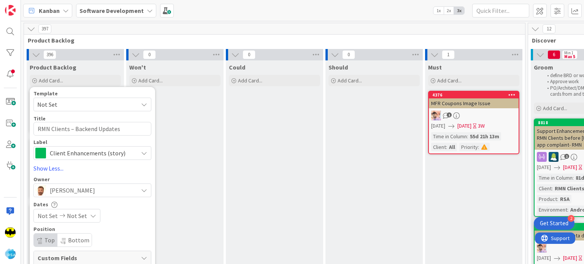
scroll to position [24, 0]
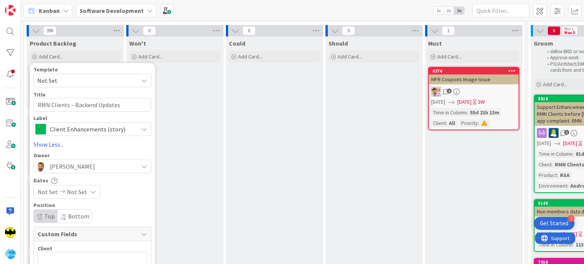
click at [51, 189] on span "Not Set" at bounding box center [48, 192] width 20 height 9
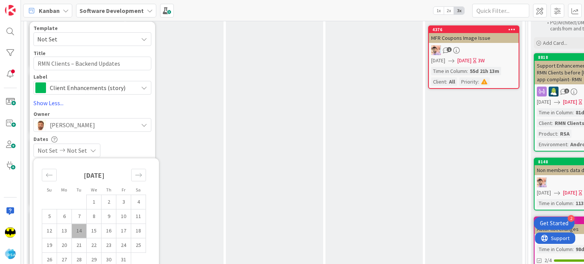
scroll to position [66, 0]
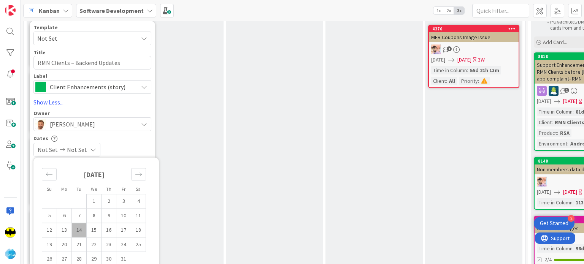
click at [65, 232] on td "13" at bounding box center [64, 230] width 15 height 14
type input "[DATE]"
type textarea "x"
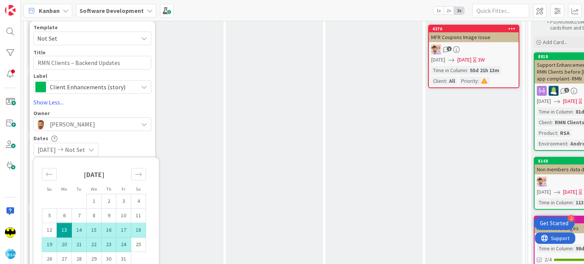
click at [121, 243] on td "24" at bounding box center [123, 245] width 15 height 14
type input "[DATE]"
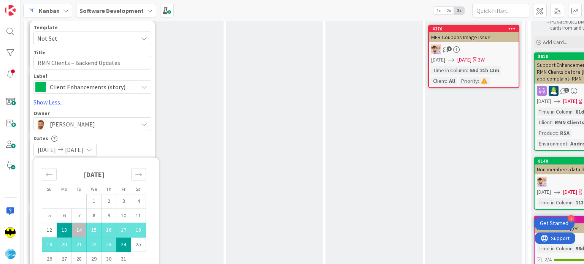
click at [125, 143] on div "[DATE] [DATE]" at bounding box center [92, 150] width 118 height 14
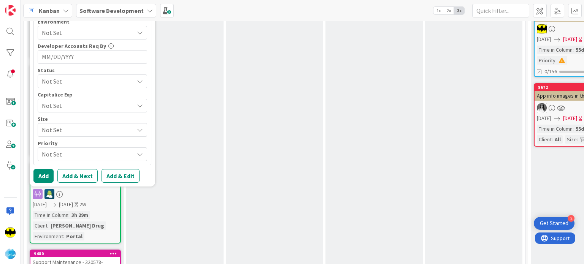
scroll to position [398, 0]
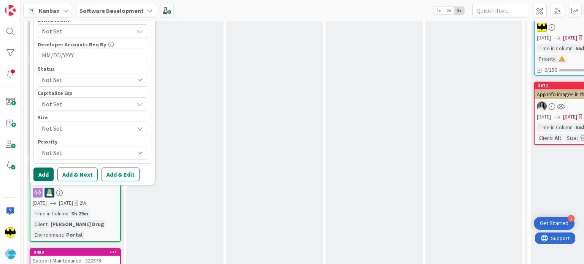
click at [47, 175] on button "Add" at bounding box center [43, 175] width 20 height 14
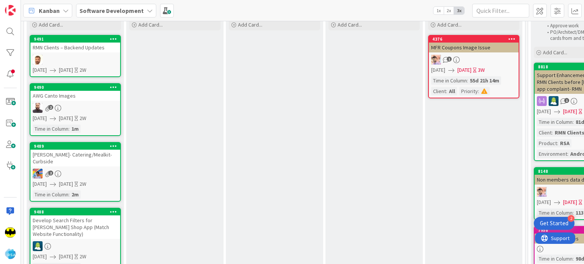
scroll to position [0, 0]
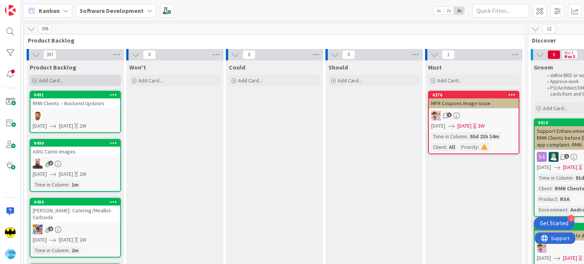
click at [38, 81] on div "Add Card..." at bounding box center [75, 80] width 91 height 11
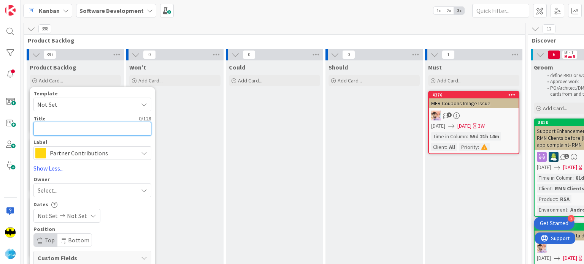
paste textarea "ECRS & RORC POS API"
type textarea "x"
type textarea "ECRS & RORC POS API"
click at [95, 150] on span "Partner Contributions" at bounding box center [92, 153] width 84 height 11
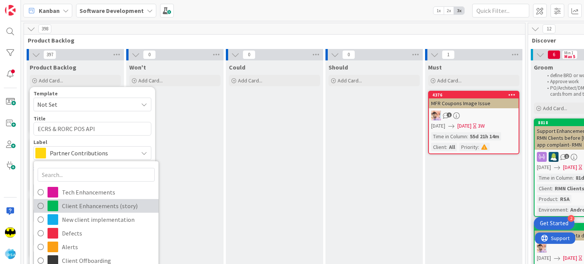
click at [89, 207] on span "Client Enhancements (story)" at bounding box center [108, 206] width 93 height 11
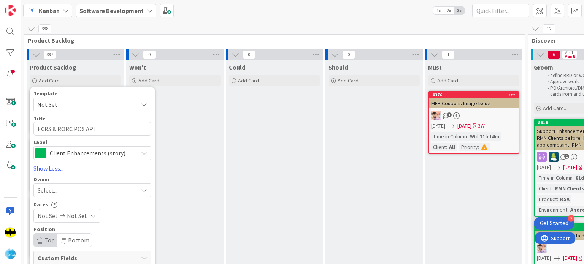
click at [52, 193] on span "Select..." at bounding box center [48, 190] width 20 height 9
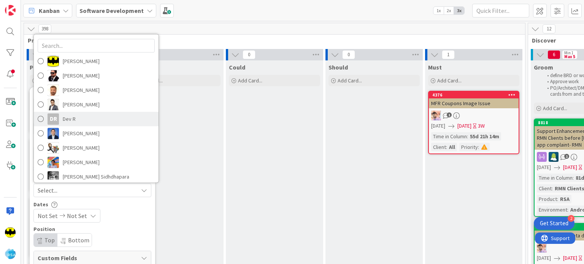
click at [68, 113] on link "DR Dev R" at bounding box center [96, 119] width 125 height 14
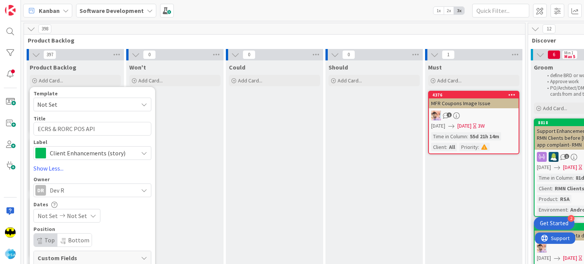
click at [46, 216] on span "Not Set" at bounding box center [48, 216] width 20 height 9
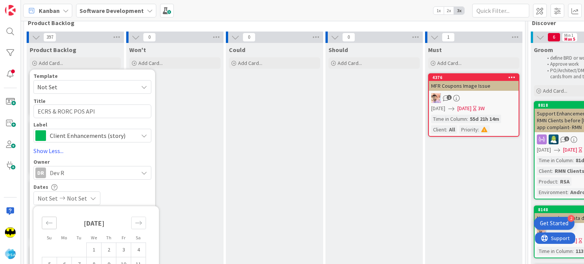
scroll to position [85, 0]
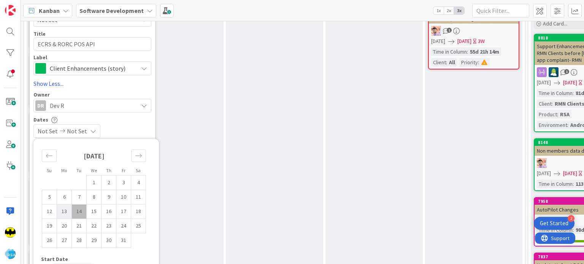
click at [68, 211] on td "13" at bounding box center [64, 212] width 15 height 14
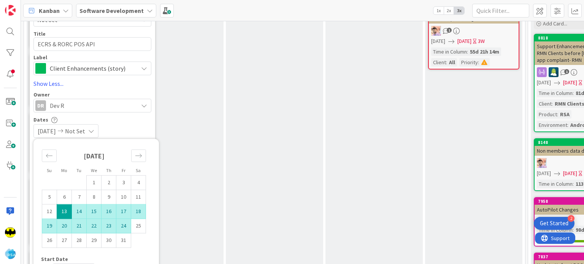
click at [119, 226] on td "24" at bounding box center [123, 226] width 15 height 14
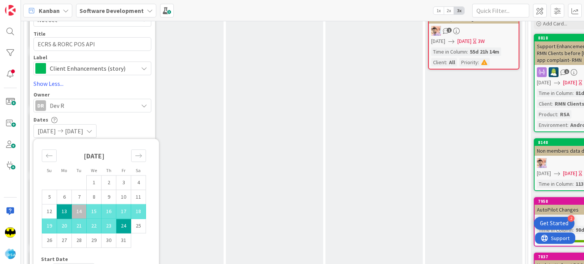
click at [135, 123] on div "Dates" at bounding box center [92, 119] width 118 height 6
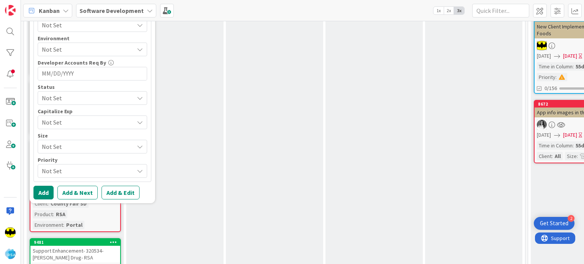
scroll to position [380, 0]
click at [46, 190] on button "Add" at bounding box center [43, 193] width 20 height 14
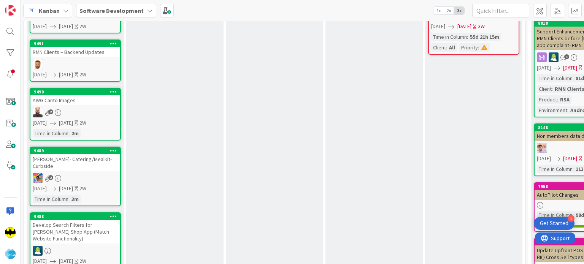
scroll to position [0, 0]
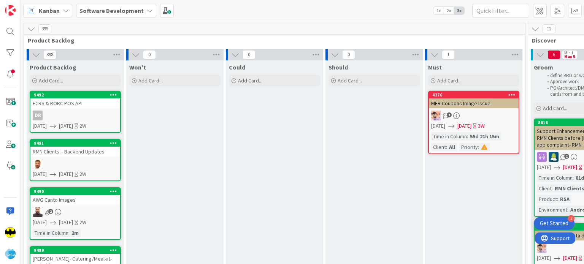
click at [75, 114] on div "DR" at bounding box center [75, 116] width 90 height 10
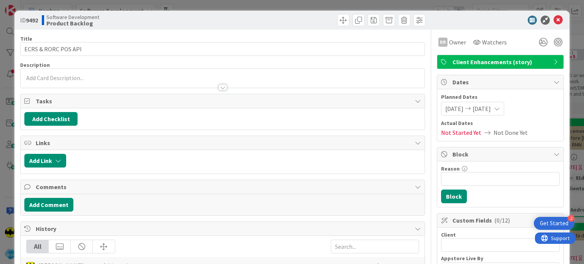
click at [143, 75] on p at bounding box center [222, 78] width 396 height 9
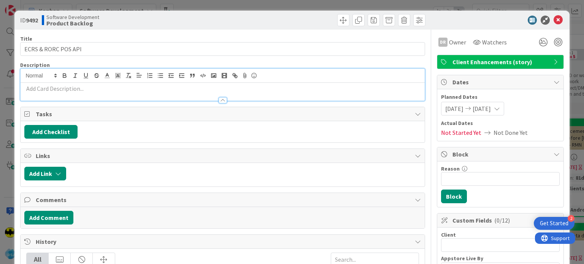
click at [125, 91] on p at bounding box center [222, 88] width 396 height 9
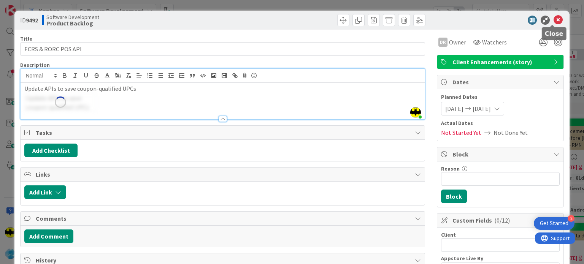
click at [554, 20] on icon at bounding box center [558, 20] width 9 height 9
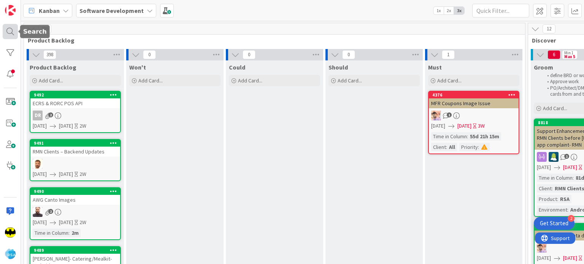
click at [13, 31] on div at bounding box center [10, 31] width 15 height 15
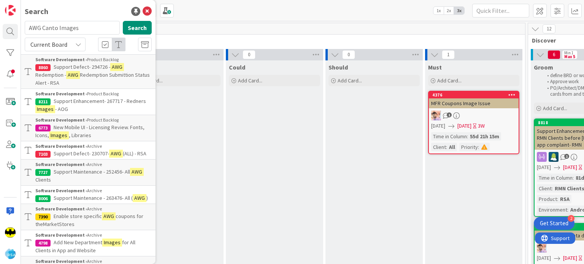
click at [79, 23] on input "AWG Canto Images" at bounding box center [72, 28] width 95 height 14
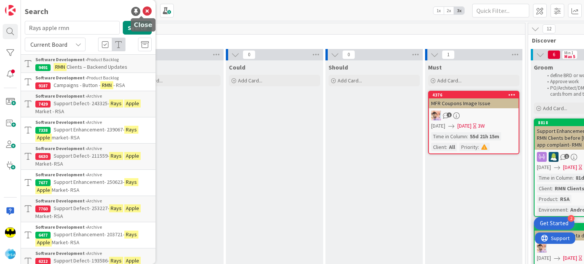
click at [143, 11] on icon at bounding box center [147, 11] width 9 height 9
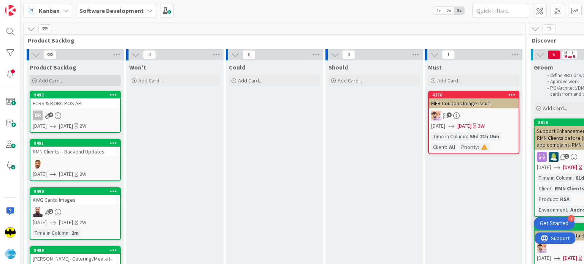
click at [32, 80] on icon at bounding box center [34, 81] width 5 height 5
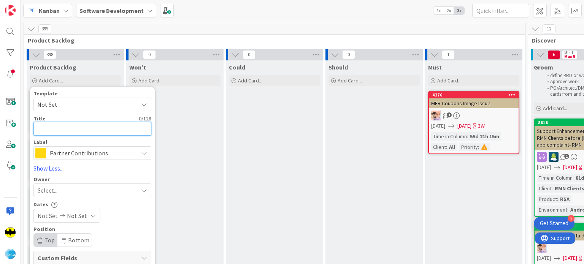
paste textarea "Mobile API Procedures"
click at [65, 153] on span "Partner Contributions" at bounding box center [92, 153] width 84 height 11
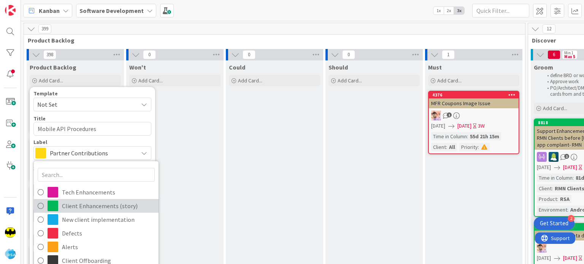
click at [73, 206] on span "Client Enhancements (story)" at bounding box center [108, 206] width 93 height 11
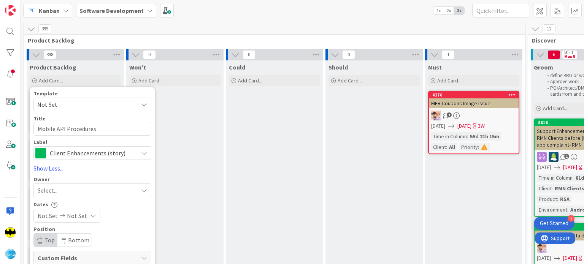
click at [59, 185] on div "Select..." at bounding box center [92, 191] width 118 height 14
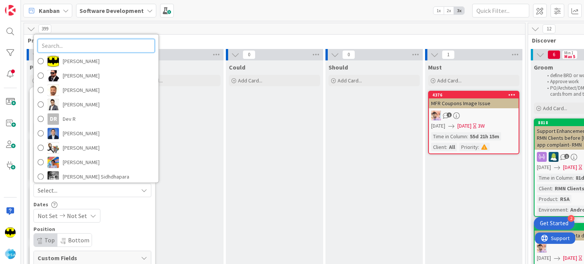
click at [68, 46] on input "text" at bounding box center [96, 46] width 117 height 14
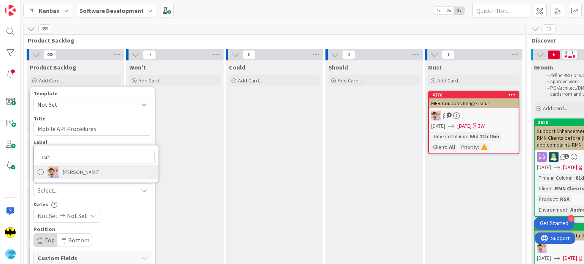
click at [68, 172] on span "[PERSON_NAME]" at bounding box center [81, 172] width 37 height 11
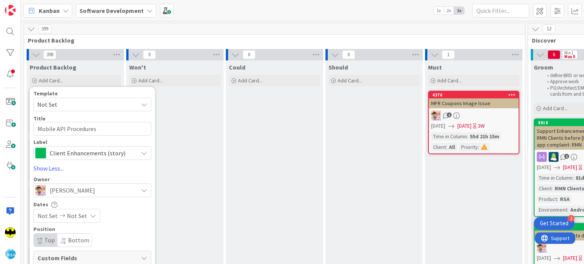
click at [58, 215] on icon at bounding box center [62, 215] width 9 height 5
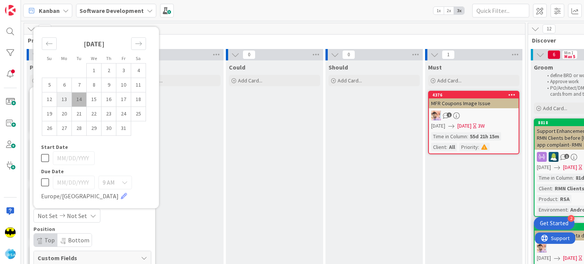
click at [64, 103] on td "13" at bounding box center [64, 99] width 15 height 14
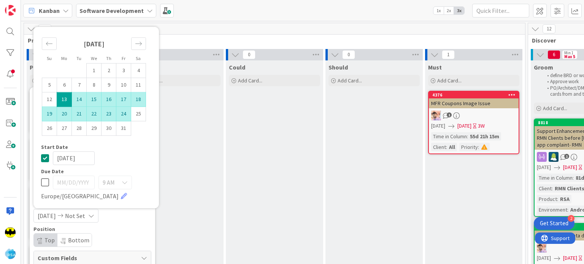
click at [122, 113] on td "24" at bounding box center [123, 114] width 15 height 14
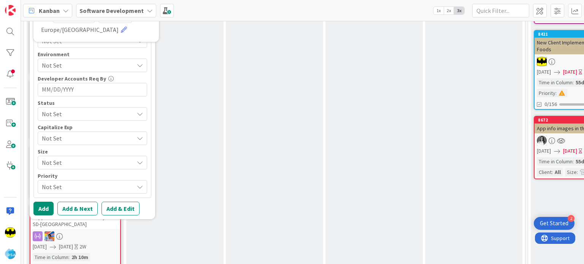
scroll to position [364, 0]
click at [49, 210] on button "Add" at bounding box center [43, 209] width 20 height 14
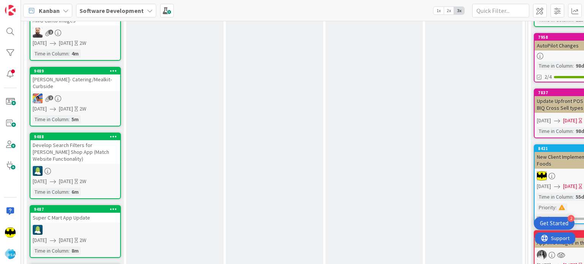
scroll to position [0, 0]
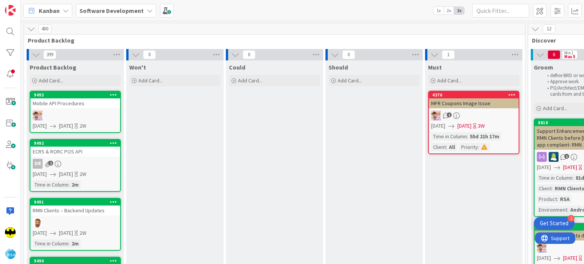
click at [72, 109] on div "9493 Mobile API Procedures 10/13/2025 10/24/2025 2W" at bounding box center [75, 112] width 91 height 42
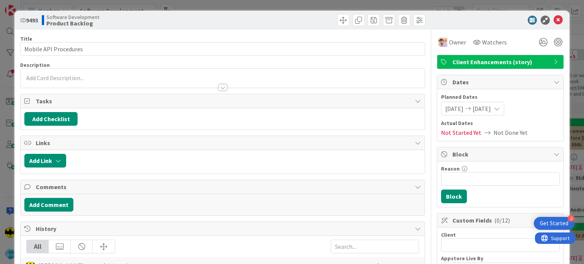
click at [117, 74] on p at bounding box center [222, 78] width 396 height 9
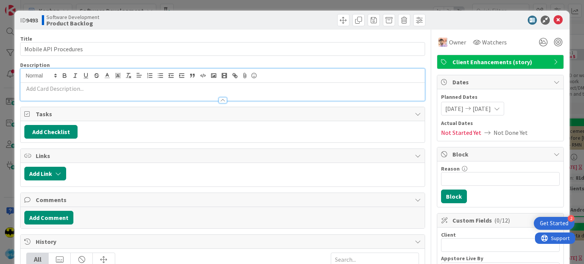
click at [112, 86] on p at bounding box center [222, 88] width 396 height 9
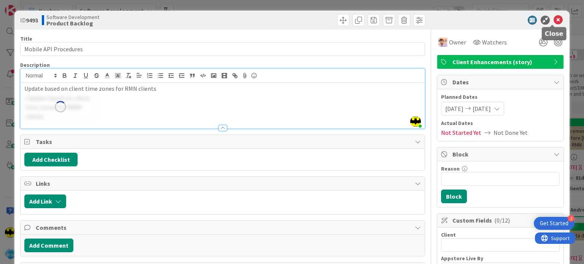
click at [555, 19] on icon at bounding box center [558, 20] width 9 height 9
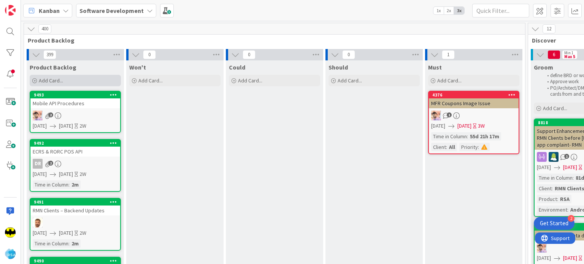
click at [37, 82] on div "Add Card..." at bounding box center [75, 80] width 91 height 11
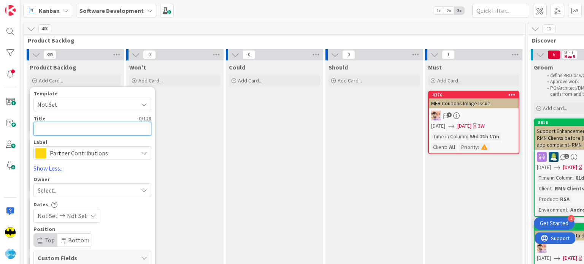
paste textarea "[PERSON_NAME] Supermarket"
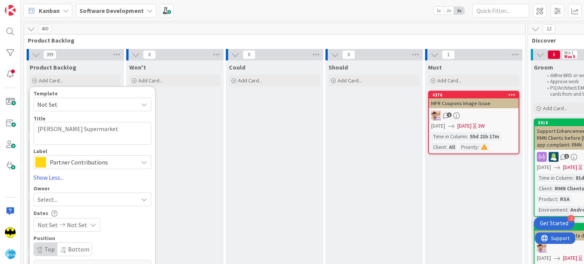
click at [67, 163] on span "Partner Contributions" at bounding box center [92, 162] width 84 height 11
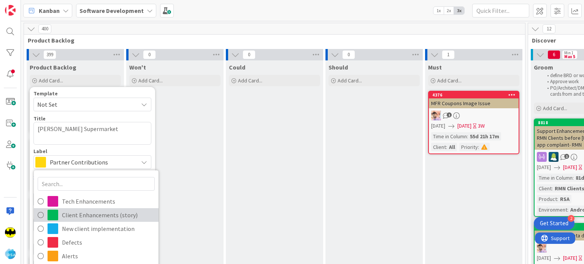
click at [81, 214] on span "Client Enhancements (story)" at bounding box center [108, 215] width 93 height 11
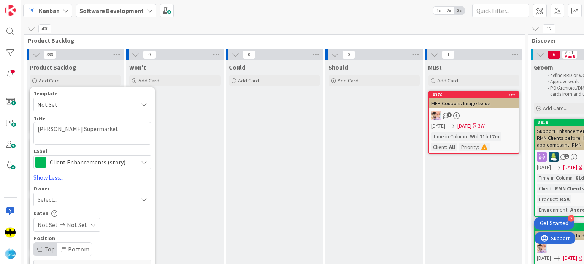
click at [78, 204] on div "Select..." at bounding box center [88, 199] width 100 height 9
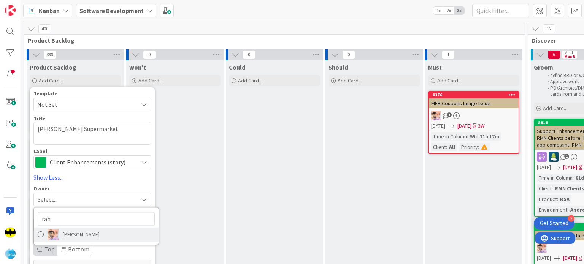
click at [69, 230] on span "[PERSON_NAME]" at bounding box center [81, 234] width 37 height 11
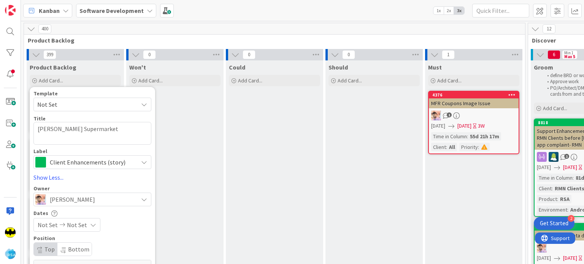
click at [53, 226] on span "Not Set" at bounding box center [48, 225] width 20 height 9
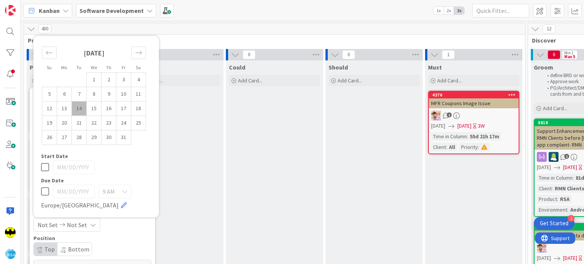
scroll to position [1, 0]
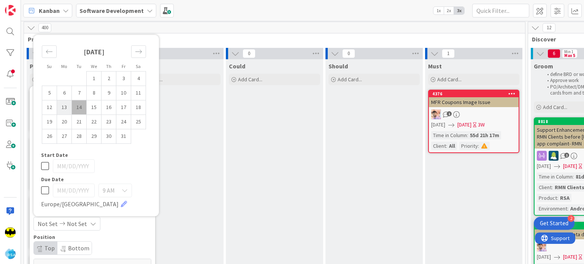
click at [66, 109] on td "13" at bounding box center [64, 107] width 15 height 14
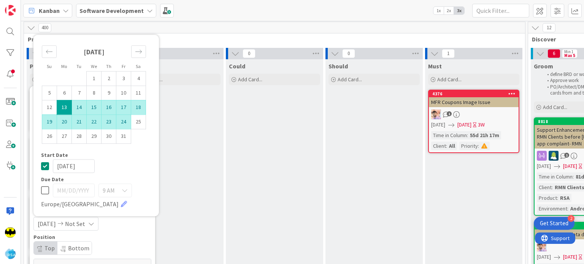
click at [118, 117] on td "24" at bounding box center [123, 122] width 15 height 14
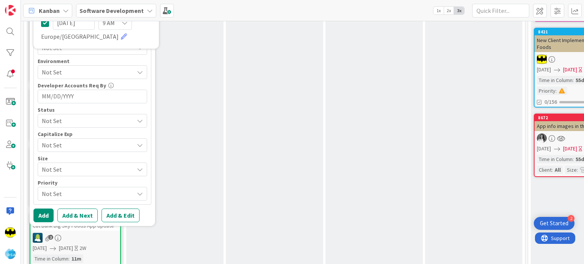
scroll to position [368, 0]
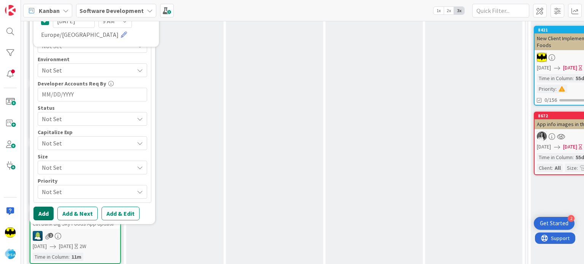
click at [48, 208] on button "Add" at bounding box center [43, 214] width 20 height 14
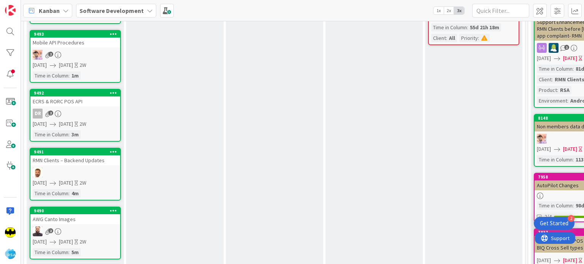
scroll to position [0, 0]
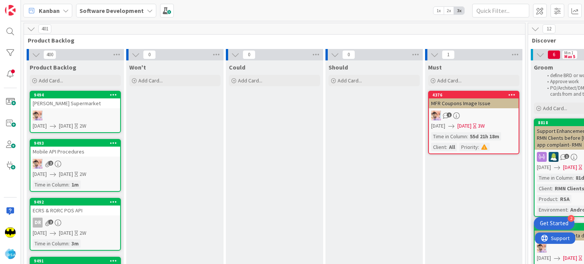
click at [69, 108] on div "9494 Claiborne Hill Supermarket 10/13/2025 10/24/2025 2W" at bounding box center [75, 112] width 91 height 42
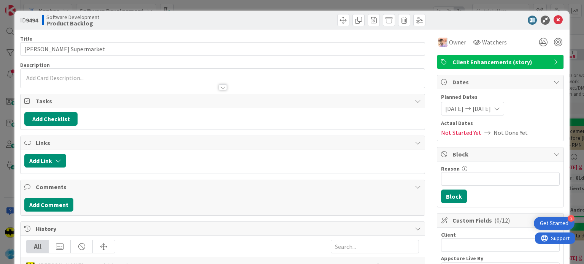
click at [103, 77] on p at bounding box center [222, 78] width 396 height 9
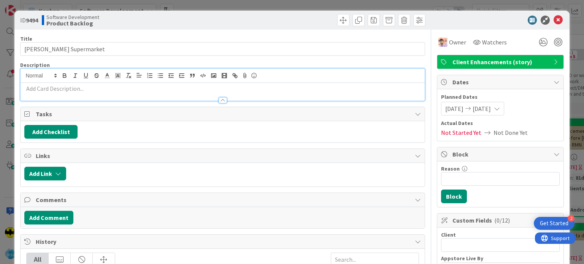
click at [96, 86] on p at bounding box center [222, 88] width 396 height 9
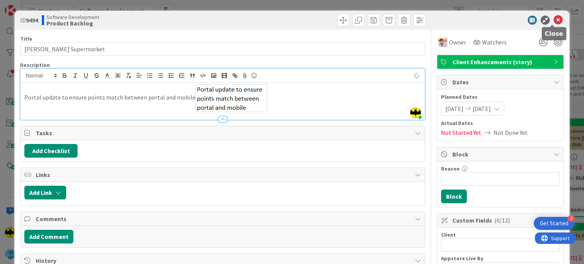
click at [554, 19] on icon at bounding box center [558, 20] width 9 height 9
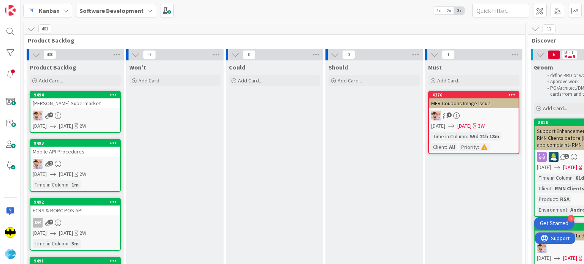
click at [35, 79] on icon at bounding box center [34, 81] width 5 height 5
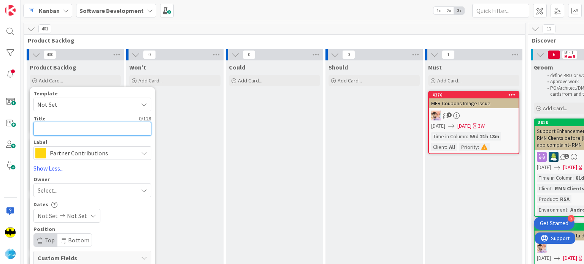
paste textarea "Data Cleanup"
click at [75, 148] on span "Partner Contributions" at bounding box center [92, 153] width 84 height 11
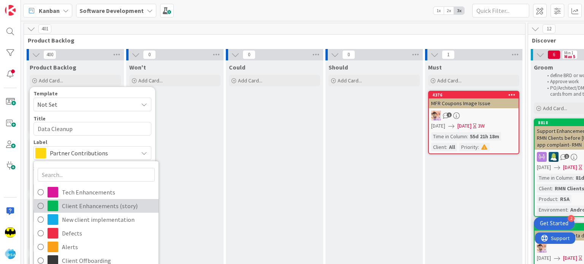
click at [85, 201] on span "Client Enhancements (story)" at bounding box center [108, 206] width 93 height 11
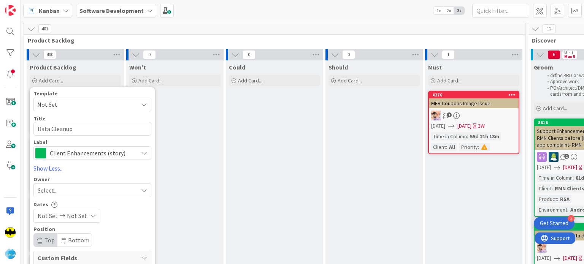
click at [54, 187] on span "Select..." at bounding box center [48, 190] width 20 height 9
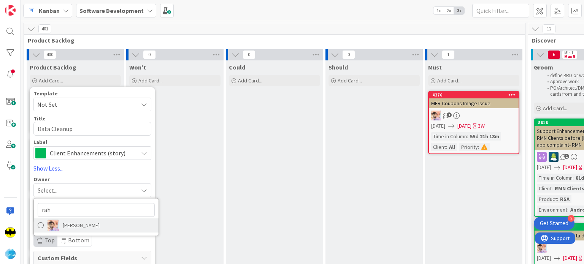
click at [70, 225] on span "[PERSON_NAME]" at bounding box center [81, 225] width 37 height 11
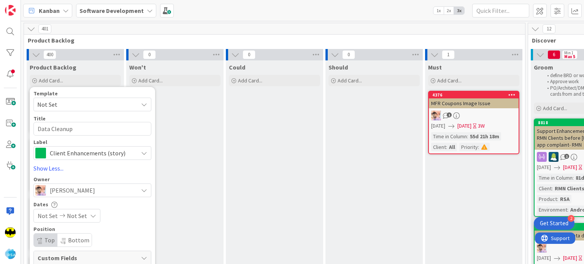
click at [49, 215] on span "Not Set" at bounding box center [48, 216] width 20 height 9
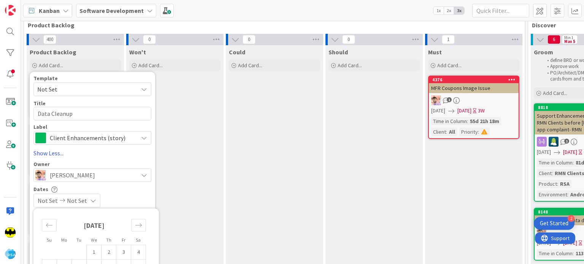
scroll to position [110, 0]
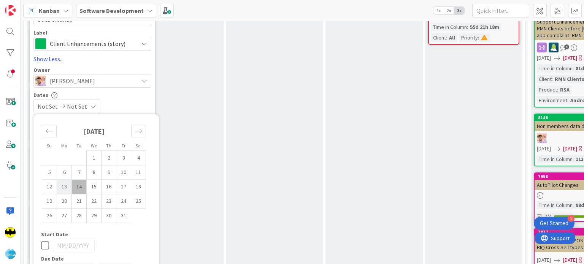
click at [67, 190] on td "13" at bounding box center [64, 187] width 15 height 14
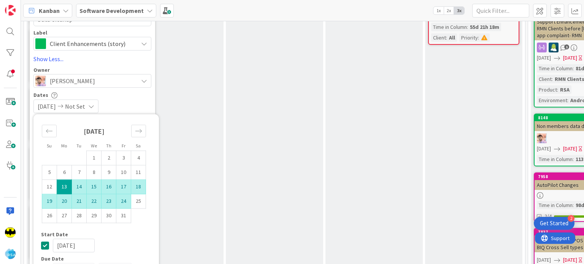
click at [121, 199] on td "24" at bounding box center [123, 201] width 15 height 14
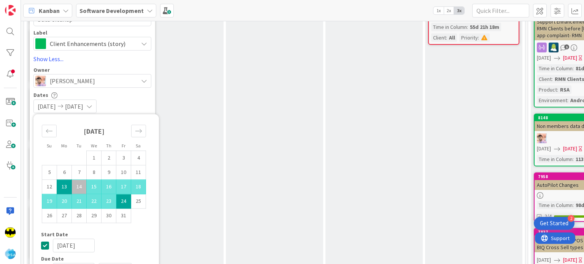
click at [127, 103] on div "[DATE] [DATE]" at bounding box center [92, 107] width 118 height 14
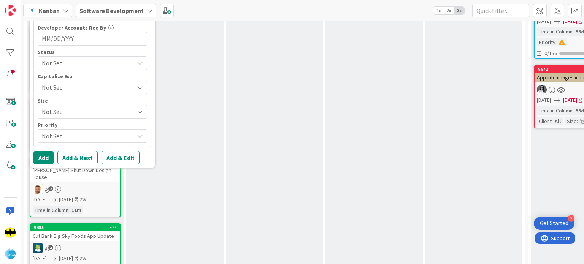
scroll to position [425, 0]
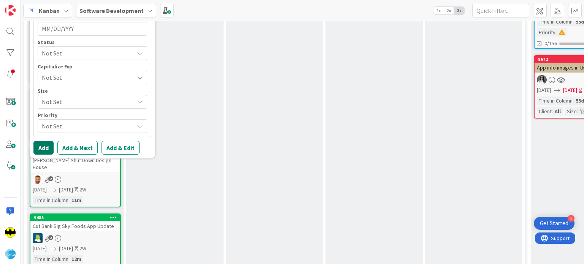
click at [50, 141] on button "Add" at bounding box center [43, 148] width 20 height 14
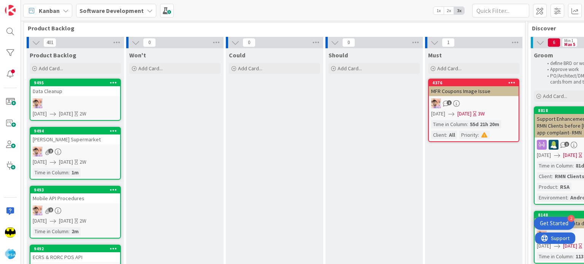
scroll to position [0, 0]
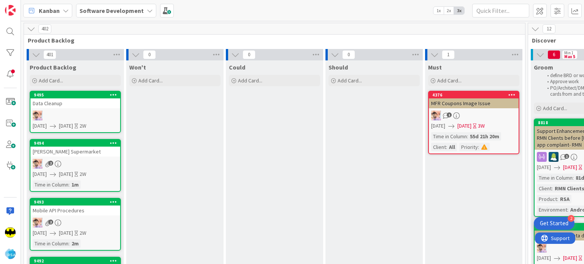
click at [89, 104] on div "Data Cleanup" at bounding box center [75, 104] width 90 height 10
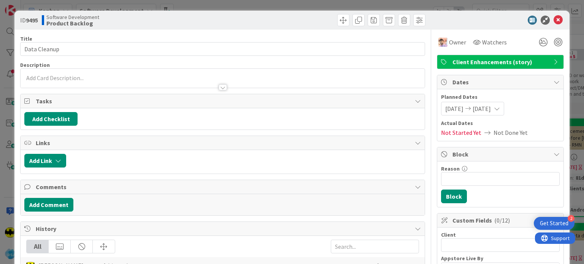
click at [104, 83] on div at bounding box center [223, 84] width 404 height 8
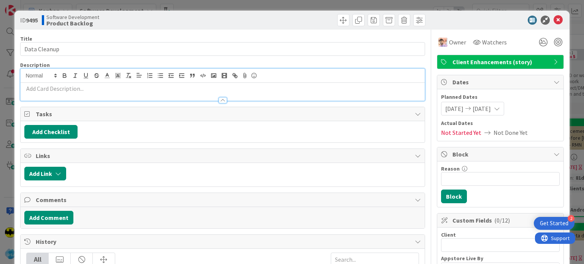
click at [103, 88] on p at bounding box center [222, 88] width 396 height 9
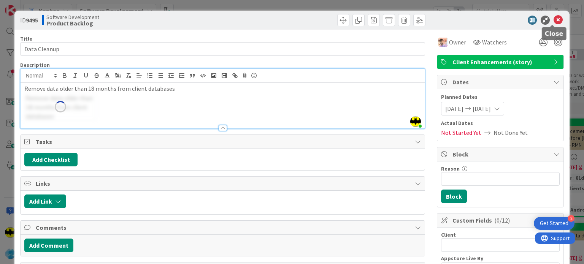
click at [554, 23] on icon at bounding box center [558, 20] width 9 height 9
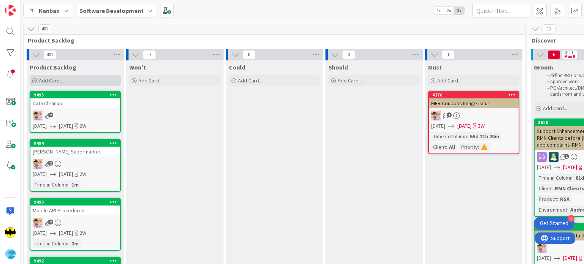
click at [33, 78] on div "Add Card..." at bounding box center [75, 80] width 91 height 11
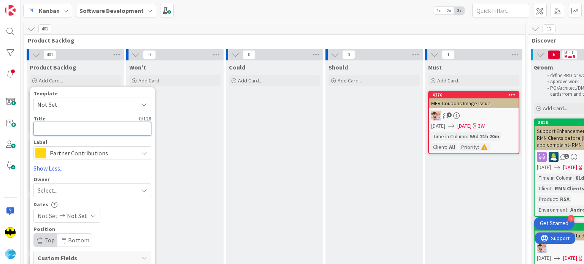
paste textarea "Non-Member Data Migration"
click at [77, 154] on span "Partner Contributions" at bounding box center [92, 153] width 84 height 11
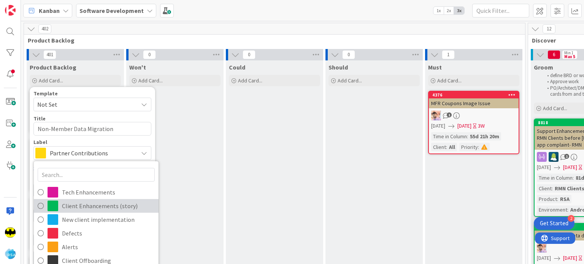
click at [80, 202] on span "Client Enhancements (story)" at bounding box center [108, 206] width 93 height 11
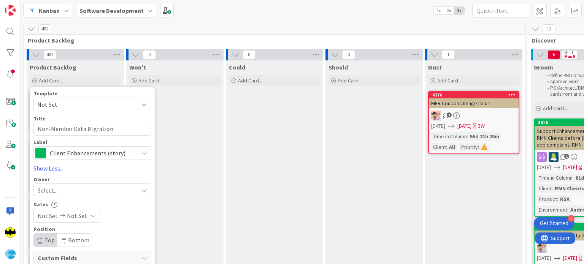
click at [56, 195] on div "Select..." at bounding box center [92, 191] width 118 height 14
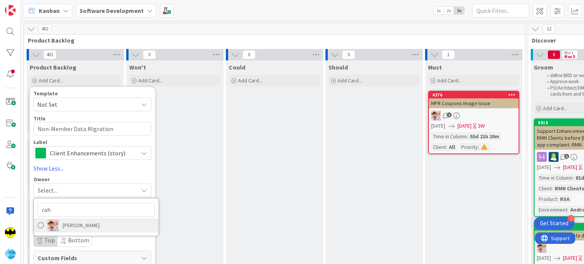
click at [72, 228] on span "[PERSON_NAME]" at bounding box center [81, 225] width 37 height 11
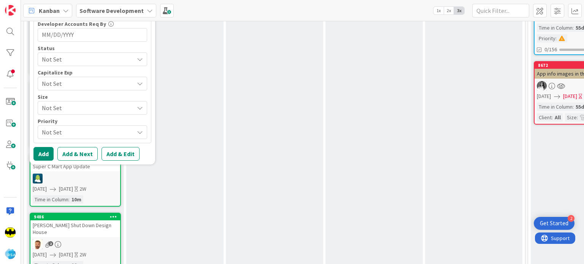
scroll to position [420, 0]
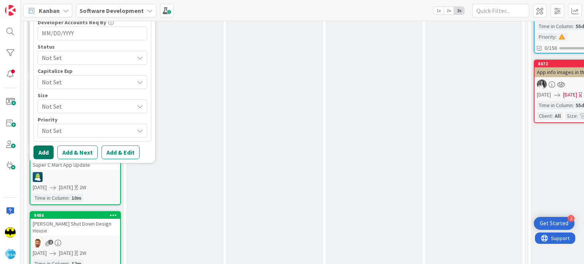
click at [45, 152] on button "Add" at bounding box center [43, 153] width 20 height 14
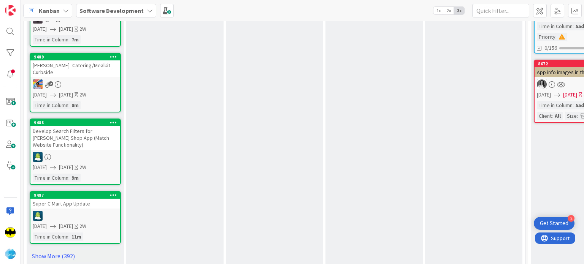
scroll to position [0, 0]
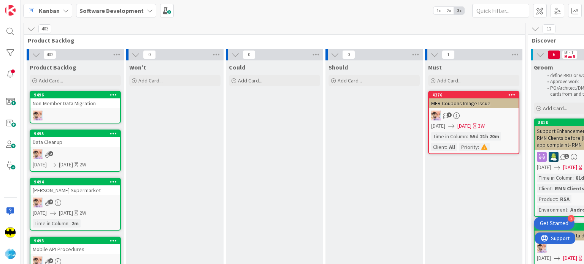
click at [82, 105] on div "Non-Member Data Migration" at bounding box center [75, 104] width 90 height 10
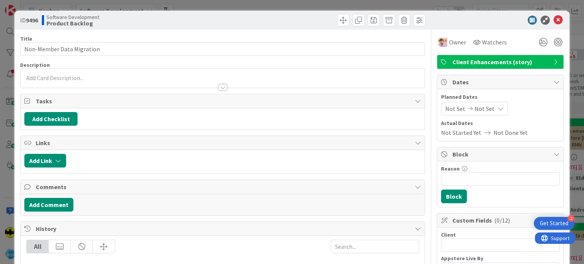
click at [102, 77] on p at bounding box center [222, 78] width 396 height 9
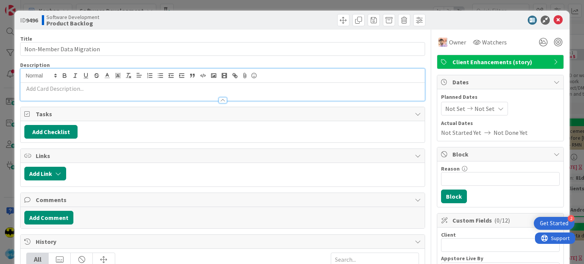
click at [102, 90] on p at bounding box center [222, 88] width 396 height 9
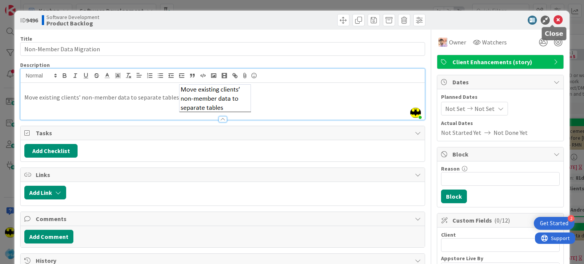
click at [554, 22] on icon at bounding box center [558, 20] width 9 height 9
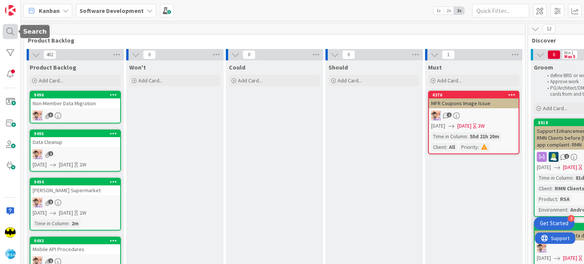
click at [6, 30] on div at bounding box center [10, 31] width 15 height 15
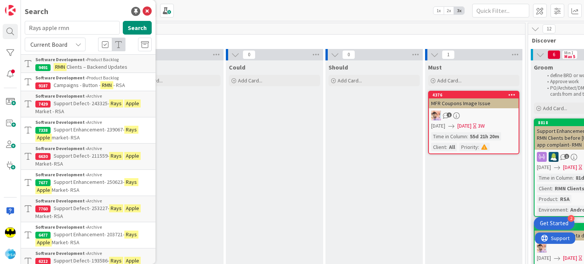
click at [75, 29] on input "Rays apple rmn" at bounding box center [72, 28] width 95 height 14
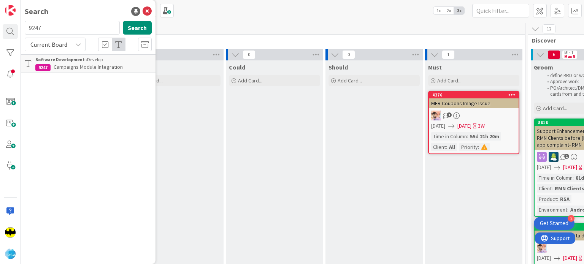
click at [103, 60] on div "Software Development › Develop" at bounding box center [93, 59] width 116 height 7
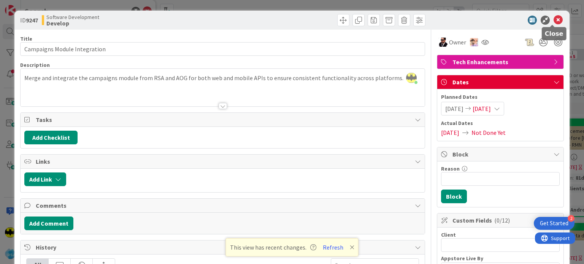
click at [554, 20] on icon at bounding box center [558, 20] width 9 height 9
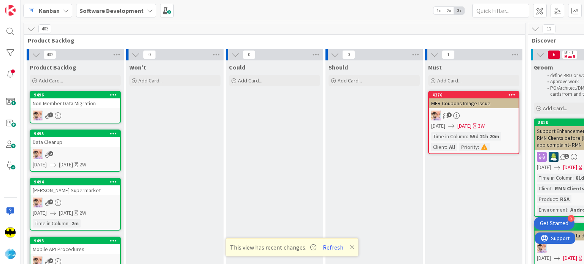
click at [329, 253] on div "This view has recent changes. Refresh" at bounding box center [292, 248] width 133 height 18
click at [331, 251] on button "Refresh" at bounding box center [333, 248] width 26 height 10
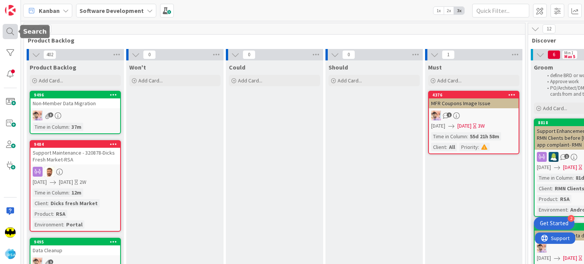
click at [6, 38] on div at bounding box center [10, 31] width 15 height 15
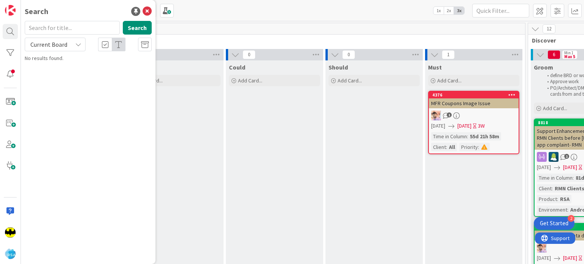
click at [62, 28] on input "text" at bounding box center [72, 28] width 95 height 14
type input "9363"
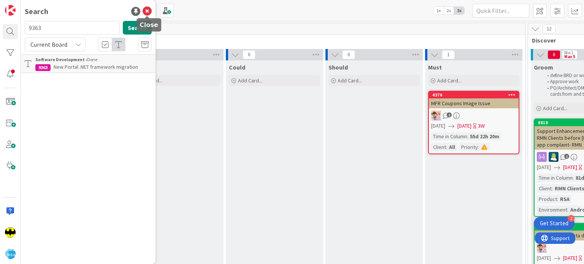
click at [151, 12] on icon at bounding box center [147, 11] width 9 height 9
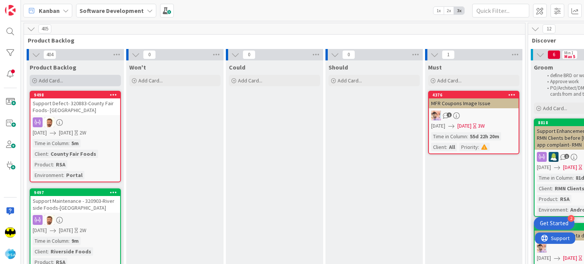
click at [35, 82] on icon at bounding box center [34, 81] width 5 height 5
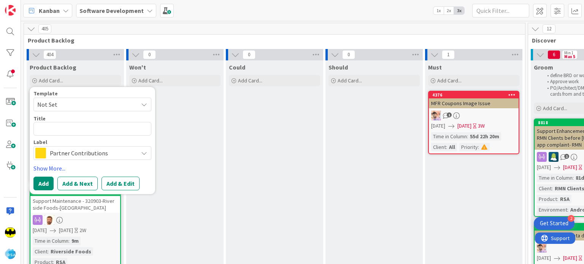
type textarea "x"
type textarea "Petes App Submission"
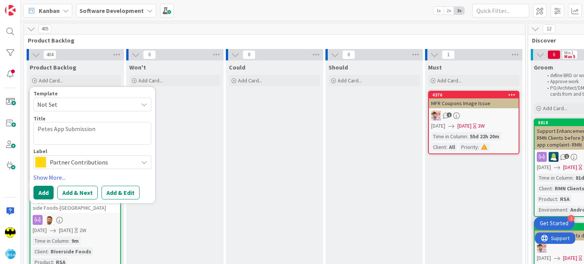
type textarea "x"
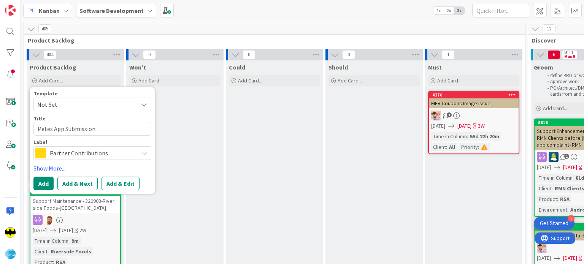
type textarea "Petes App Submission"
click at [75, 157] on span "Partner Contributions" at bounding box center [92, 153] width 84 height 11
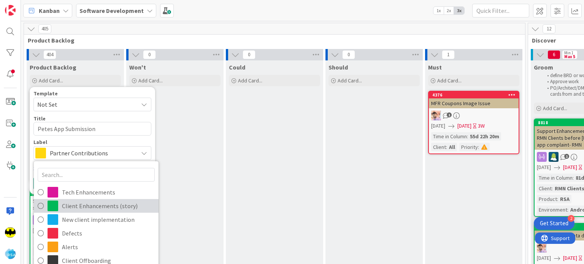
click at [86, 210] on span "Client Enhancements (story)" at bounding box center [108, 206] width 93 height 11
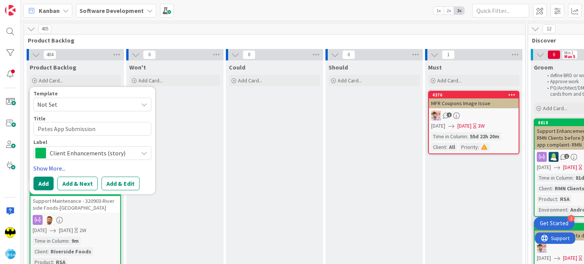
click at [52, 167] on link "Show More..." at bounding box center [92, 168] width 118 height 9
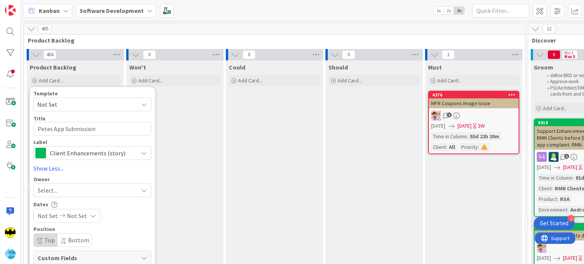
type textarea "x"
click at [55, 189] on span "Select..." at bounding box center [48, 190] width 20 height 9
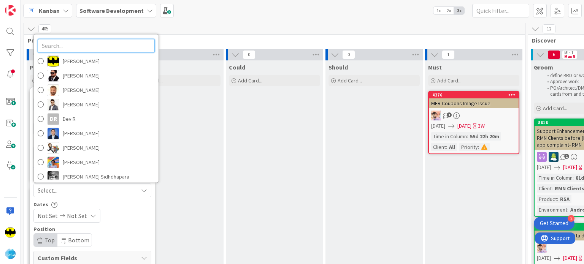
click at [76, 43] on input "text" at bounding box center [96, 46] width 117 height 14
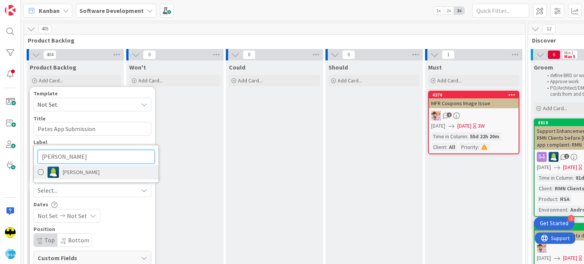
type input "[PERSON_NAME]"
click at [70, 172] on span "[PERSON_NAME]" at bounding box center [81, 172] width 37 height 11
type textarea "x"
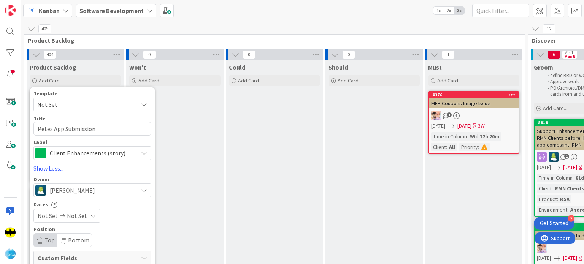
click at [50, 213] on span "Not Set" at bounding box center [48, 216] width 20 height 9
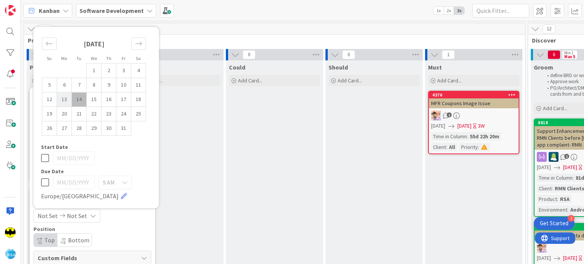
click at [66, 97] on td "13" at bounding box center [64, 99] width 15 height 14
type input "[DATE]"
type textarea "x"
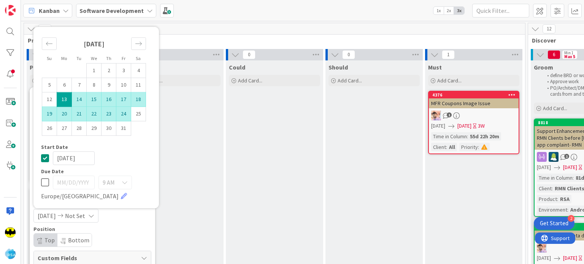
click at [122, 115] on td "24" at bounding box center [123, 114] width 15 height 14
type input "[DATE]"
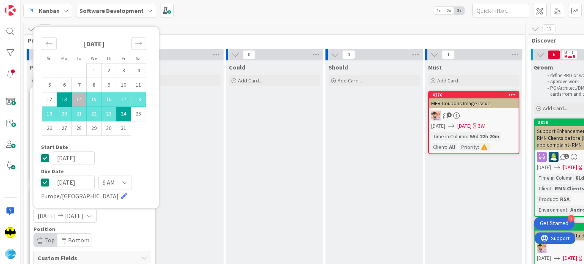
click at [132, 227] on div "Position" at bounding box center [92, 229] width 118 height 5
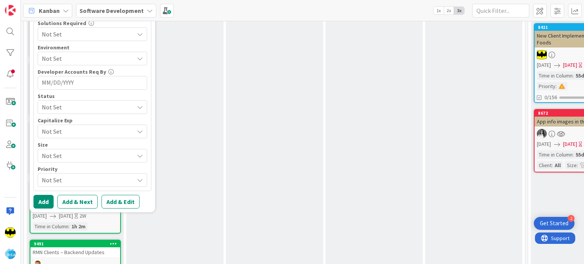
scroll to position [372, 0]
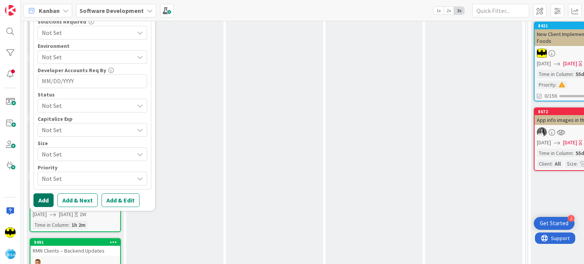
click at [46, 201] on button "Add" at bounding box center [43, 201] width 20 height 14
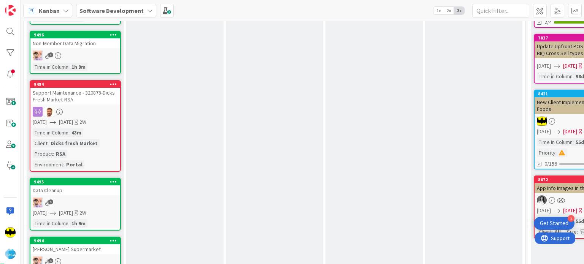
scroll to position [0, 0]
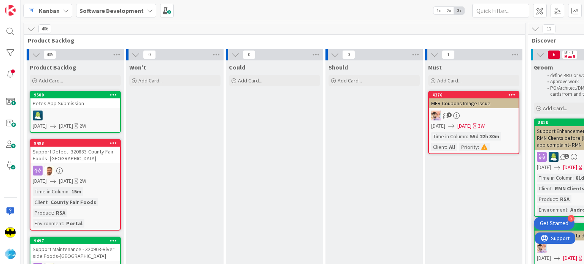
click at [91, 108] on div "9500 Petes App Submission [DATE] [DATE] 2W" at bounding box center [75, 112] width 91 height 42
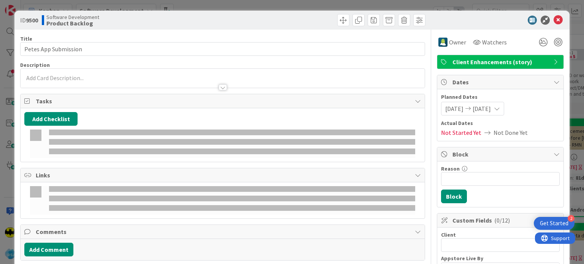
click at [88, 80] on div at bounding box center [223, 84] width 404 height 8
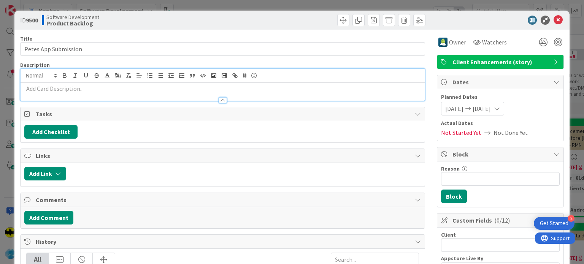
click at [88, 91] on p at bounding box center [222, 88] width 396 height 9
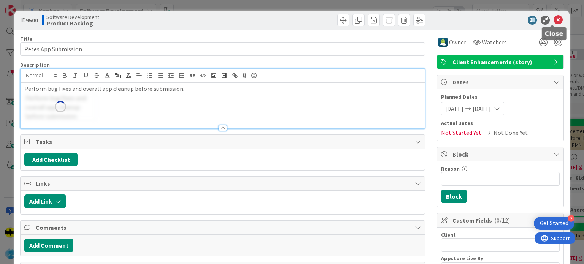
click at [554, 20] on icon at bounding box center [558, 20] width 9 height 9
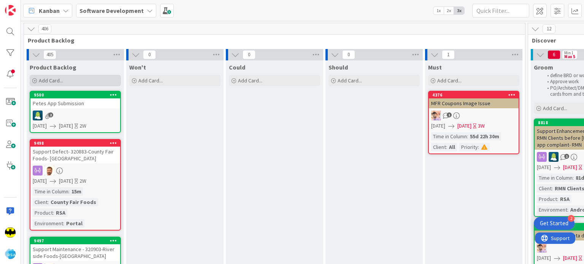
click at [39, 78] on span "Add Card..." at bounding box center [51, 80] width 24 height 7
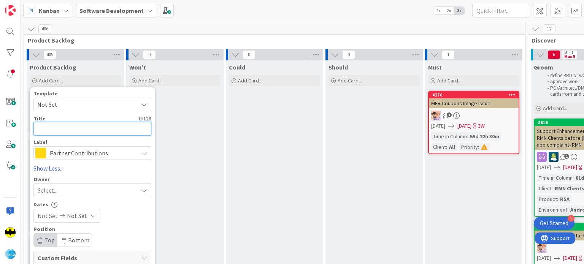
paste textarea "Blue Portal QA"
type textarea "x"
type textarea "Blue Portal QA"
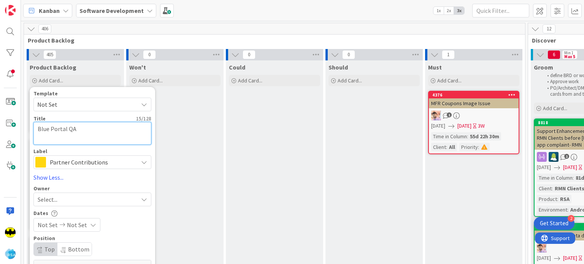
type textarea "x"
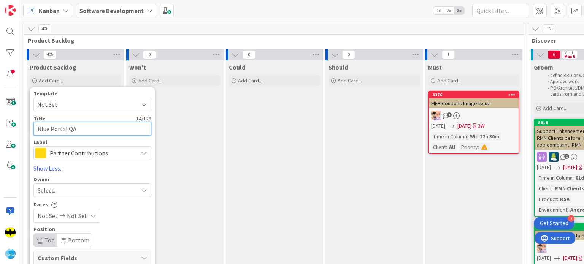
type textarea "Blue Portal QA"
click at [59, 156] on span "Partner Contributions" at bounding box center [92, 153] width 84 height 11
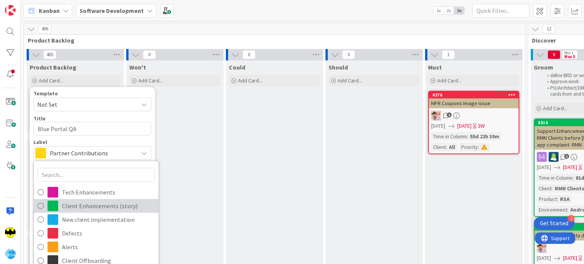
click at [81, 207] on span "Client Enhancements (story)" at bounding box center [108, 206] width 93 height 11
type textarea "x"
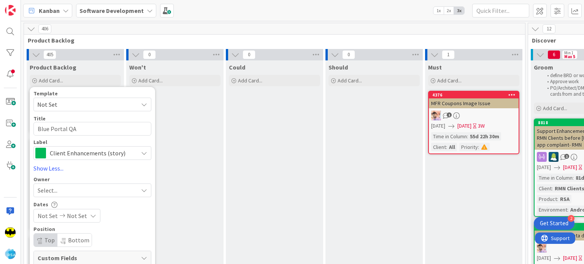
click at [49, 191] on span "Select..." at bounding box center [48, 190] width 20 height 9
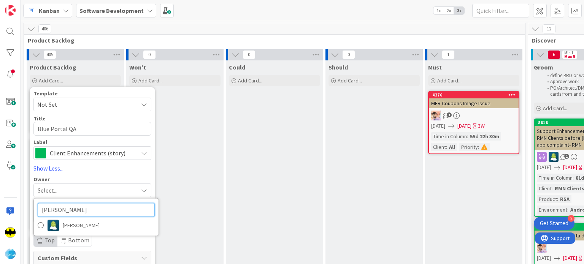
click at [57, 206] on input "[PERSON_NAME]" at bounding box center [96, 210] width 117 height 14
type input "anil"
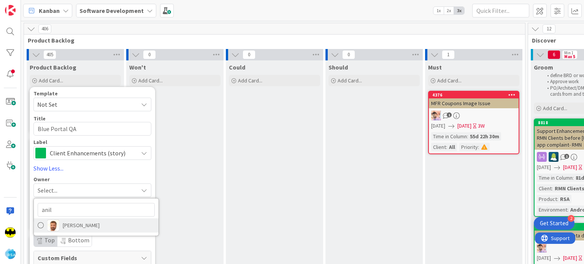
click at [64, 232] on link "[PERSON_NAME]" at bounding box center [96, 225] width 125 height 14
type textarea "x"
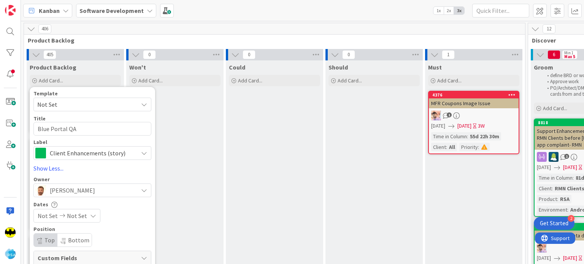
click at [46, 216] on span "Not Set" at bounding box center [48, 216] width 20 height 9
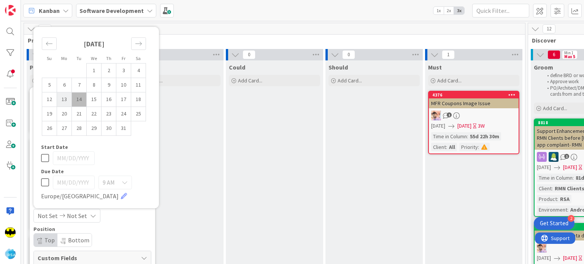
click at [65, 99] on td "13" at bounding box center [64, 99] width 15 height 14
type input "[DATE]"
type textarea "x"
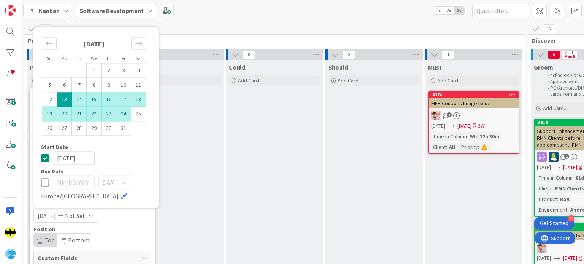
click at [121, 117] on td "24" at bounding box center [123, 114] width 15 height 14
type input "[DATE]"
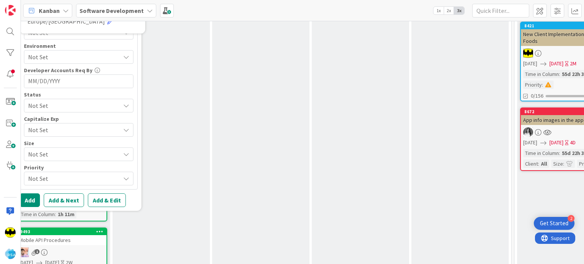
scroll to position [372, 16]
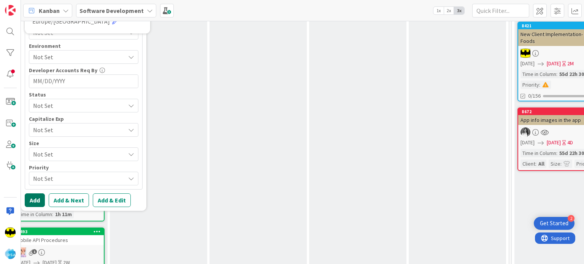
click at [41, 200] on button "Add" at bounding box center [35, 201] width 20 height 14
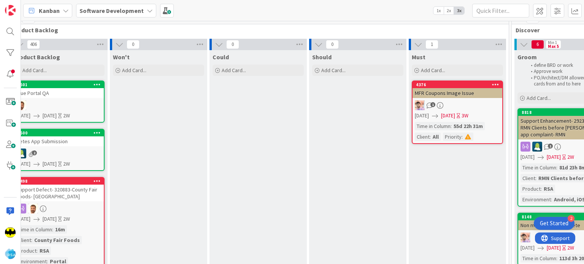
scroll to position [0, 0]
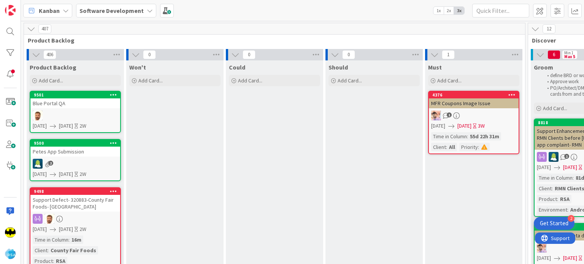
click at [84, 109] on div "9501 Blue Portal QA [DATE] [DATE] 2W" at bounding box center [75, 112] width 91 height 42
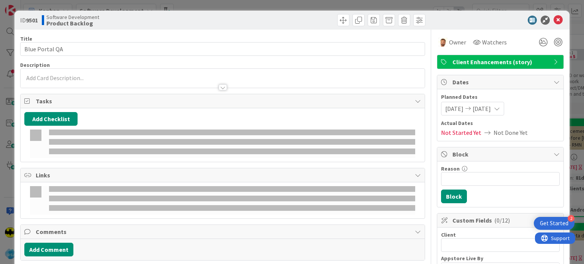
click at [148, 79] on p at bounding box center [222, 78] width 396 height 9
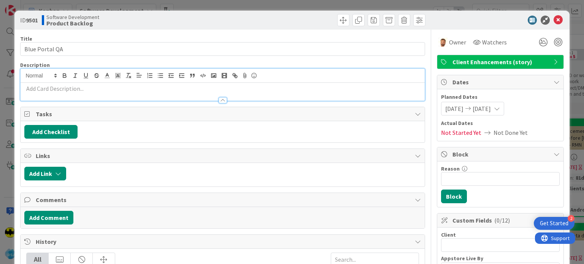
click at [141, 89] on p at bounding box center [222, 88] width 396 height 9
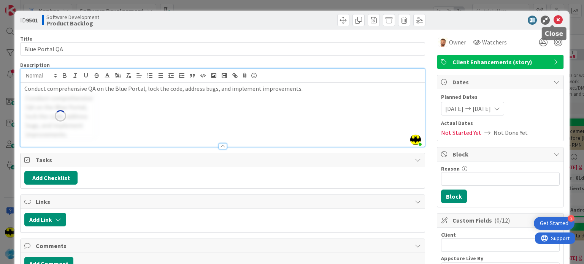
click at [554, 18] on icon at bounding box center [558, 20] width 9 height 9
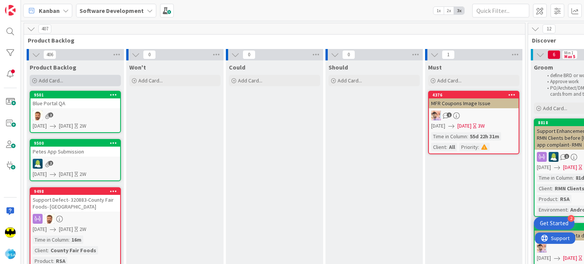
click at [33, 80] on icon at bounding box center [34, 81] width 5 height 5
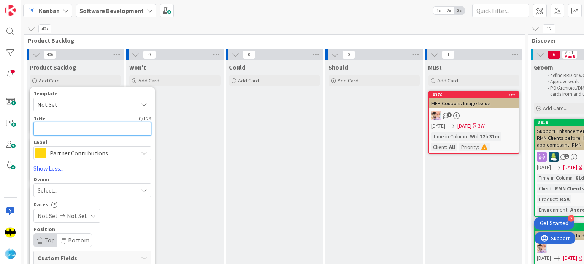
paste textarea "[PERSON_NAME] Food Giant E-commerce"
type textarea "x"
type textarea "[PERSON_NAME] Food Giant E-commerce"
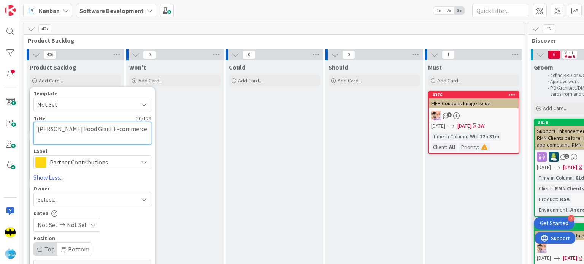
type textarea "x"
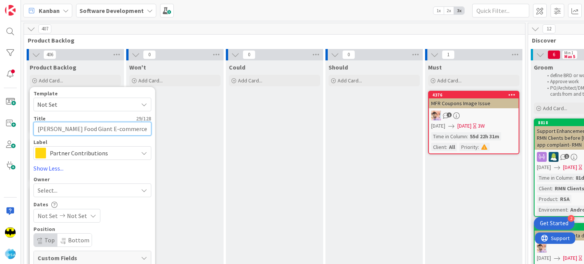
type textarea "[PERSON_NAME] Food Giant E-commerce"
click at [70, 155] on span "Partner Contributions" at bounding box center [92, 153] width 84 height 11
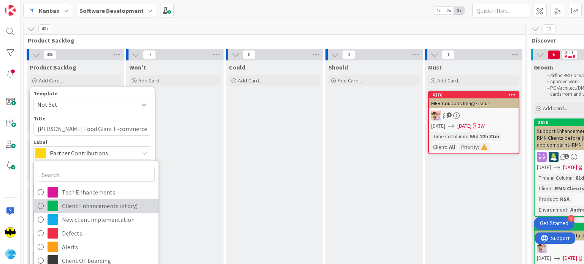
click at [77, 202] on span "Client Enhancements (story)" at bounding box center [108, 206] width 93 height 11
type textarea "x"
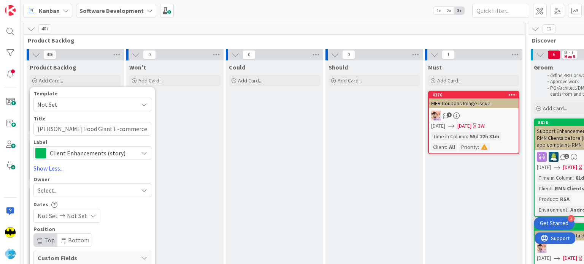
click at [61, 193] on div "Select..." at bounding box center [88, 190] width 100 height 9
click at [81, 210] on input "anil" at bounding box center [96, 210] width 117 height 14
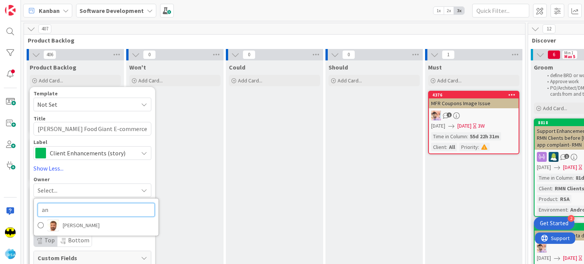
type input "a"
type input "key"
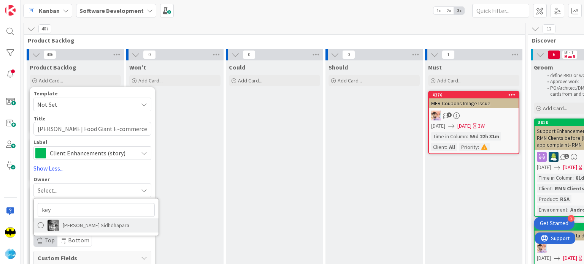
click at [78, 224] on span "[PERSON_NAME] Sidhdhapara" at bounding box center [96, 225] width 67 height 11
type textarea "x"
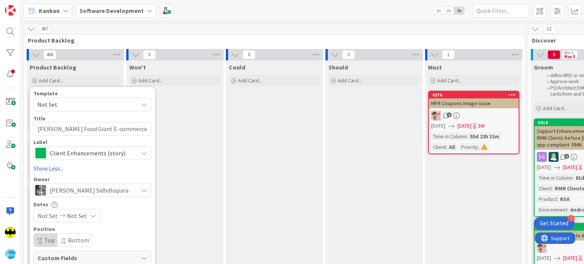
click at [48, 216] on span "Not Set" at bounding box center [48, 216] width 20 height 9
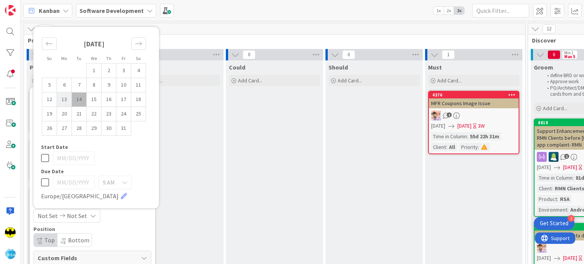
click at [62, 103] on td "13" at bounding box center [64, 99] width 15 height 14
type input "[DATE]"
type textarea "x"
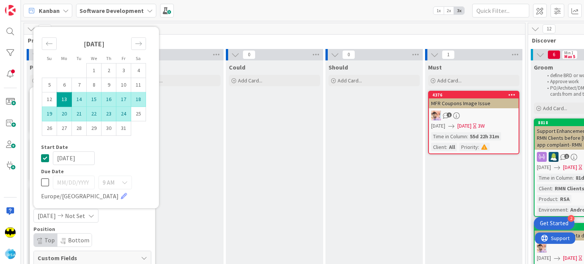
click at [120, 117] on td "24" at bounding box center [123, 114] width 15 height 14
type input "[DATE]"
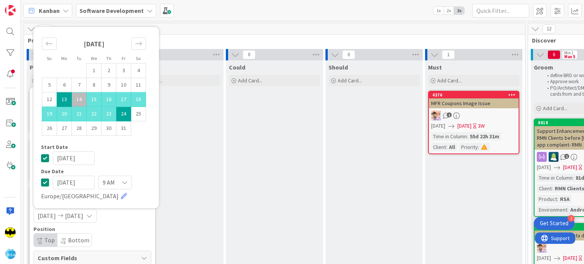
type textarea "x"
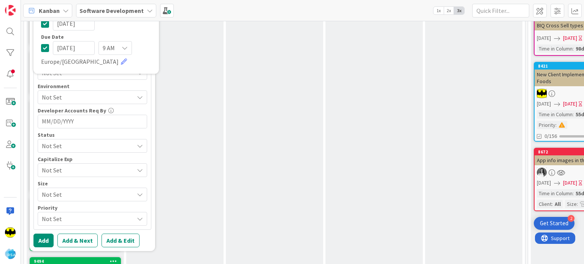
scroll to position [355, 0]
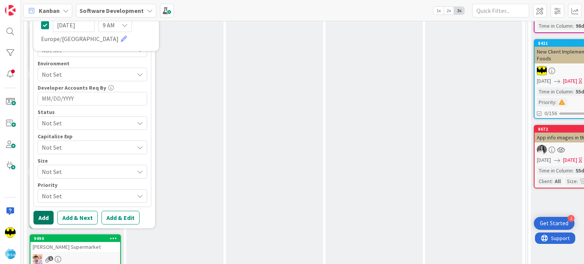
click at [43, 221] on button "Add" at bounding box center [43, 218] width 20 height 14
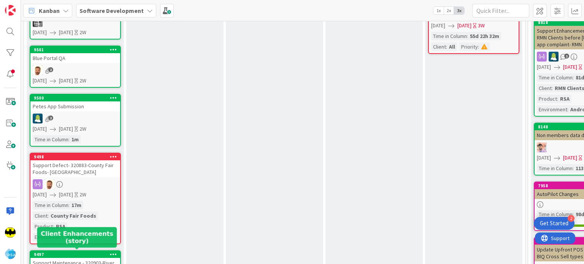
scroll to position [0, 0]
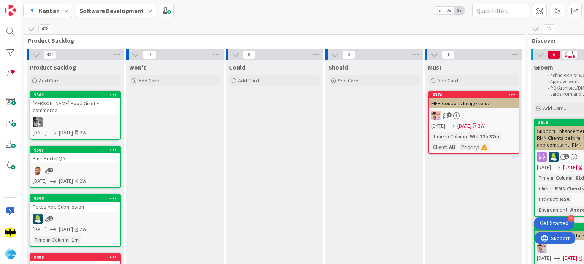
click at [84, 107] on div "[PERSON_NAME] Food Giant E-commerce" at bounding box center [75, 107] width 90 height 17
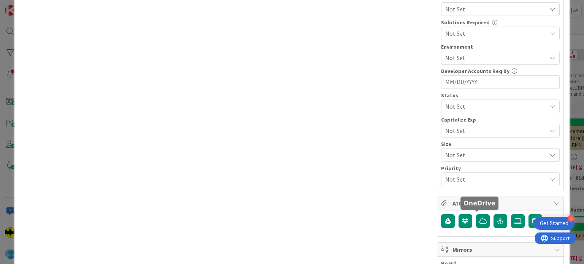
scroll to position [334, 0]
click at [516, 218] on icon at bounding box center [518, 221] width 8 height 6
click at [511, 214] on input "file" at bounding box center [511, 214] width 0 height 0
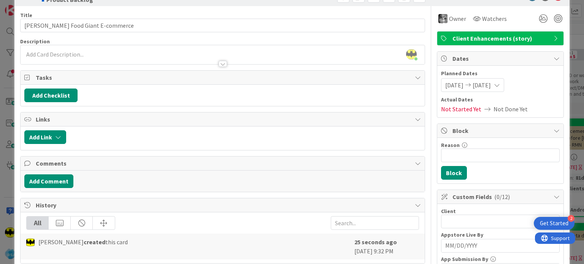
scroll to position [0, 0]
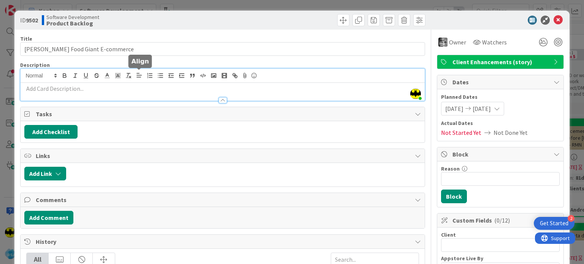
click at [141, 74] on div "[PERSON_NAME] just joined" at bounding box center [223, 85] width 404 height 32
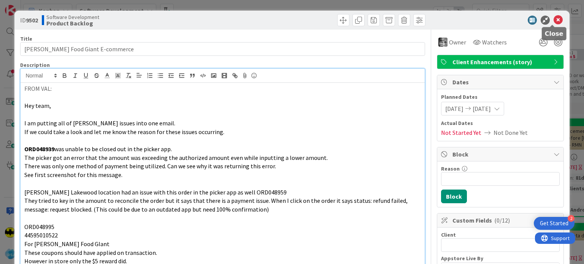
click at [554, 20] on icon at bounding box center [558, 20] width 9 height 9
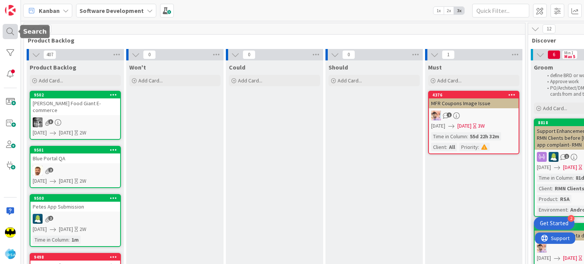
click at [8, 34] on div at bounding box center [10, 31] width 15 height 15
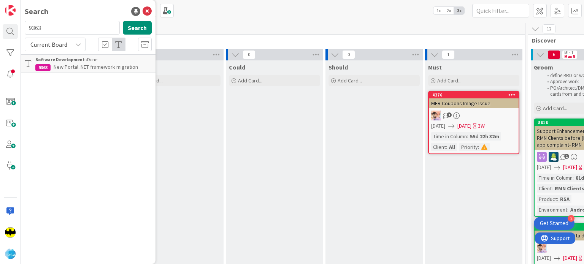
click at [50, 32] on input "9363" at bounding box center [72, 28] width 95 height 14
type input "BIQ Segment APIs"
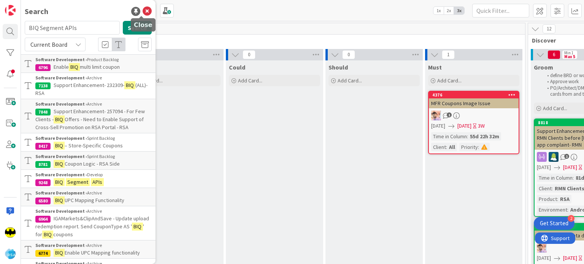
click at [146, 8] on icon at bounding box center [147, 11] width 9 height 9
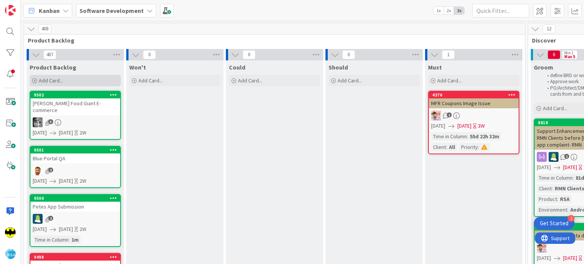
click at [32, 79] on icon at bounding box center [34, 81] width 5 height 5
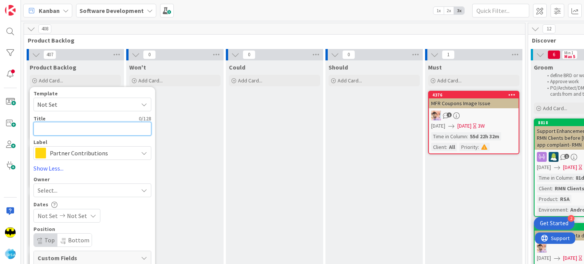
paste textarea "BIQ Segment APIs"
type textarea "x"
type textarea "BIQ Segment APIs"
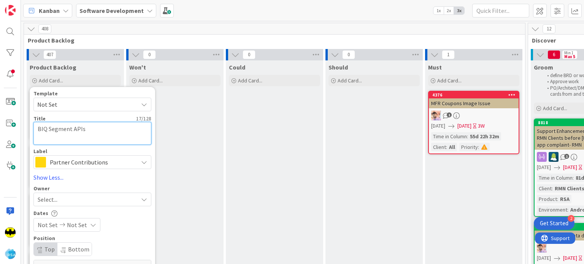
type textarea "x"
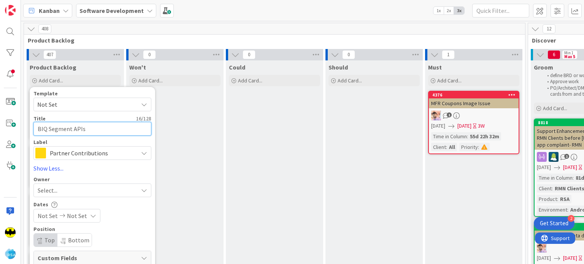
type textarea "BIQ Segment APIs"
click at [72, 149] on span "Partner Contributions" at bounding box center [92, 153] width 84 height 11
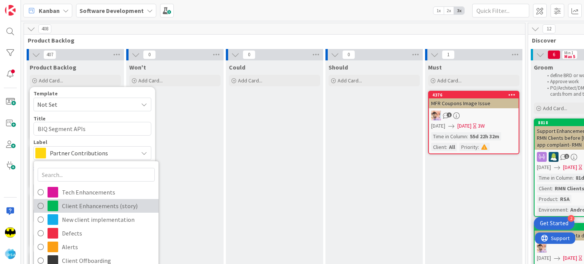
click at [73, 204] on span "Client Enhancements (story)" at bounding box center [108, 206] width 93 height 11
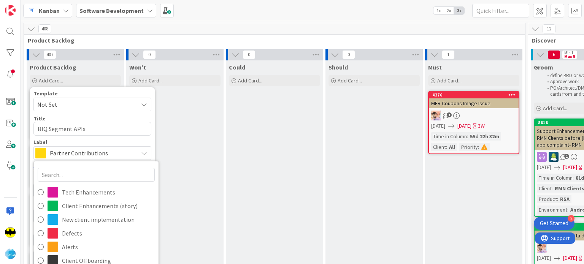
type textarea "x"
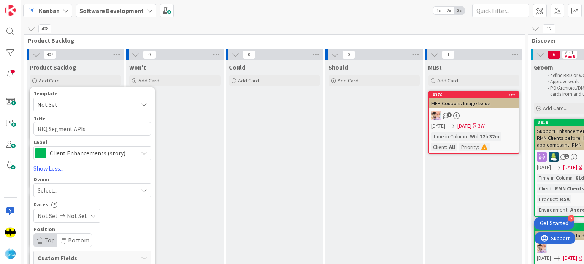
click at [53, 194] on span "Select..." at bounding box center [48, 190] width 20 height 9
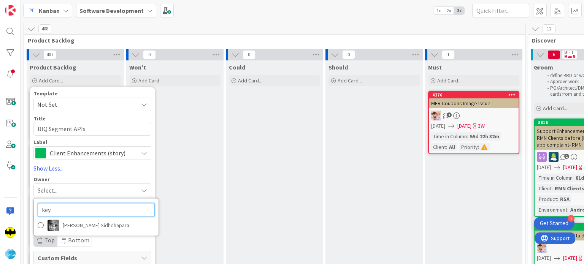
click at [68, 210] on input "key" at bounding box center [96, 210] width 117 height 14
type input "ang"
type textarea "x"
type input "ang"
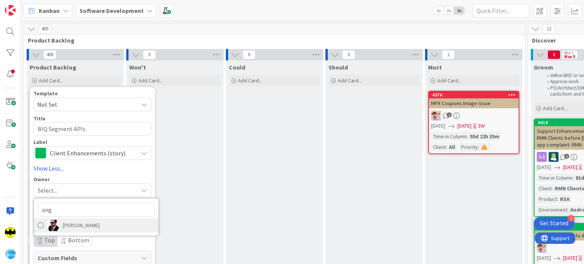
click at [70, 224] on span "[PERSON_NAME]" at bounding box center [81, 225] width 37 height 11
type textarea "x"
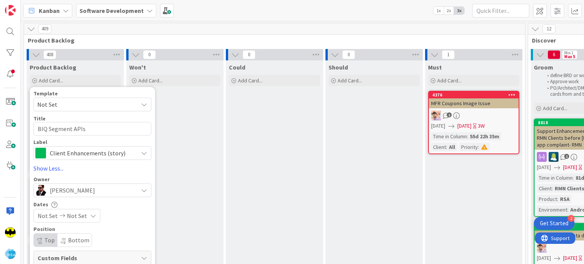
click at [50, 218] on span "Not Set" at bounding box center [48, 216] width 20 height 9
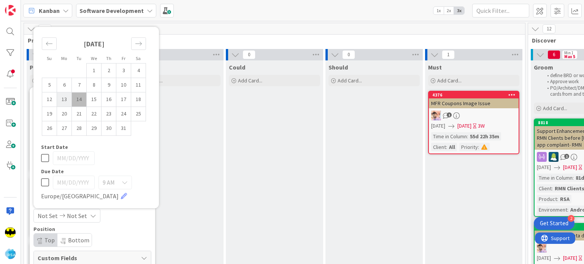
click at [63, 99] on td "13" at bounding box center [64, 99] width 15 height 14
type input "[DATE]"
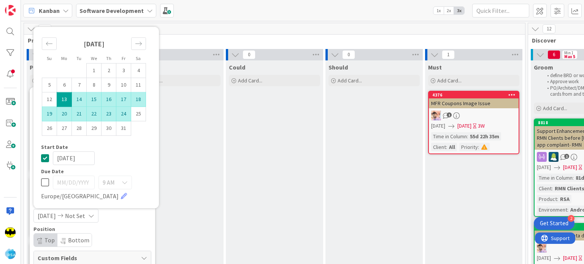
type textarea "x"
click at [124, 115] on td "24" at bounding box center [123, 114] width 15 height 14
type input "[DATE]"
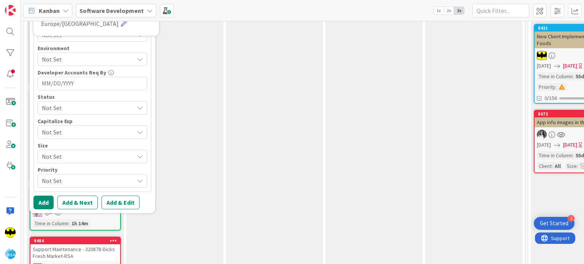
scroll to position [380, 0]
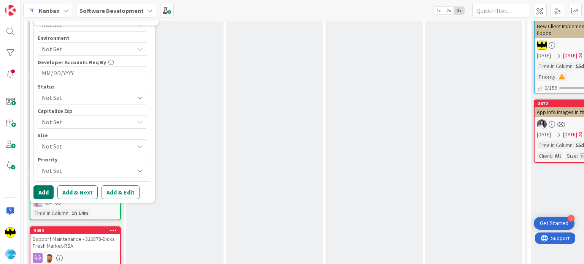
click at [44, 193] on button "Add" at bounding box center [43, 193] width 20 height 14
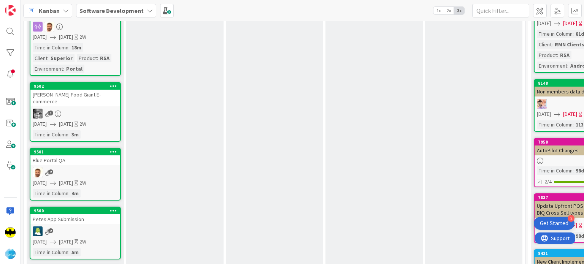
scroll to position [0, 0]
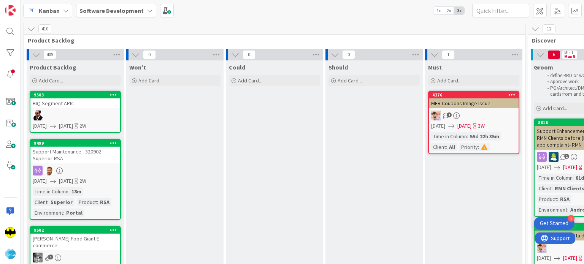
click at [82, 108] on div "9503 BIQ Segment APIs [DATE] [DATE] 2W" at bounding box center [75, 112] width 91 height 42
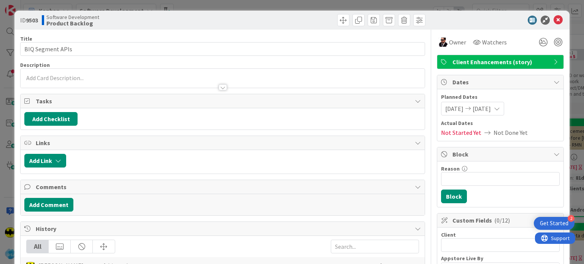
click at [80, 82] on div at bounding box center [223, 84] width 404 height 8
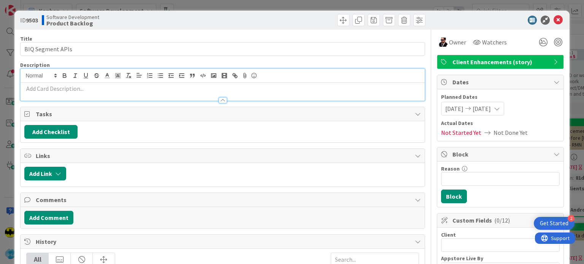
click at [74, 88] on p at bounding box center [222, 88] width 396 height 9
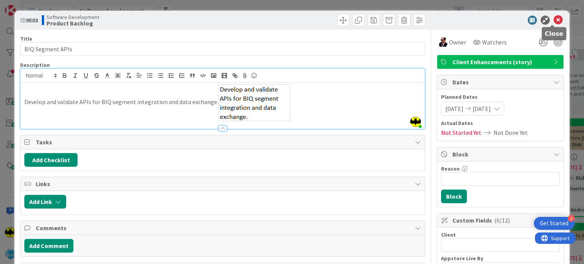
click at [554, 21] on icon at bounding box center [558, 20] width 9 height 9
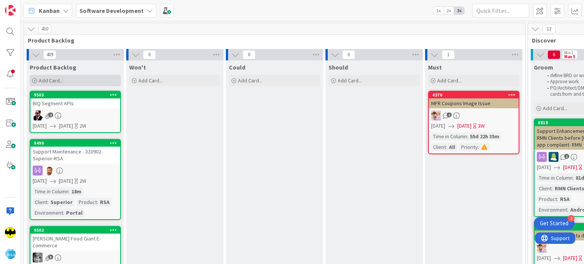
click at [33, 80] on icon at bounding box center [34, 81] width 5 height 5
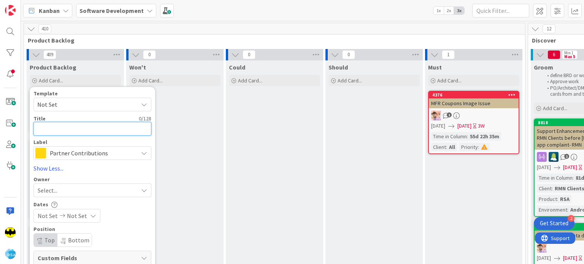
paste textarea "Autopilot – AI Rule Automation"
type textarea "x"
type textarea "Autopilot – AI Rule Automation"
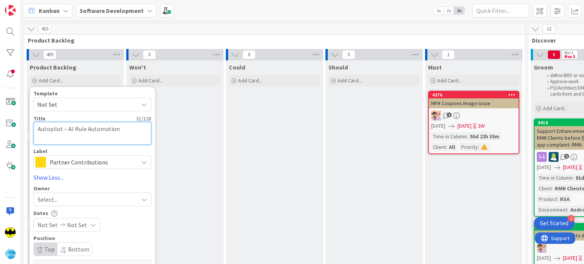
click at [53, 141] on textarea "Autopilot – AI Rule Automation" at bounding box center [92, 133] width 118 height 23
type textarea "x"
type textarea "Autopilot – AI Rule Automation ]"
type textarea "x"
type textarea "Autopilot – AI Rule Automation"
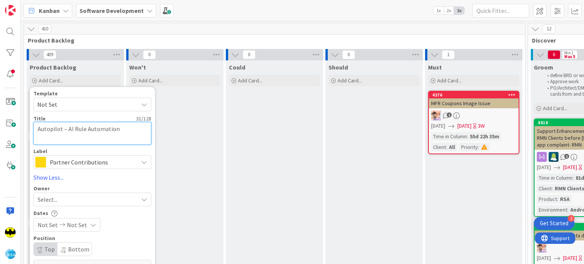
type textarea "x"
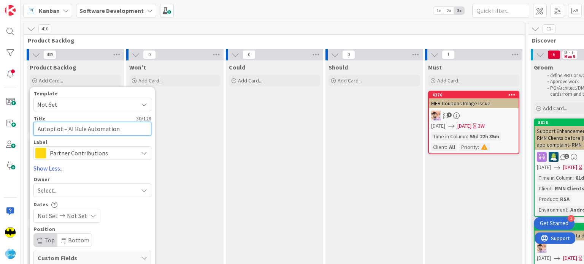
type textarea "Autopilot – AI Rule Automation"
click at [68, 151] on span "Partner Contributions" at bounding box center [92, 153] width 84 height 11
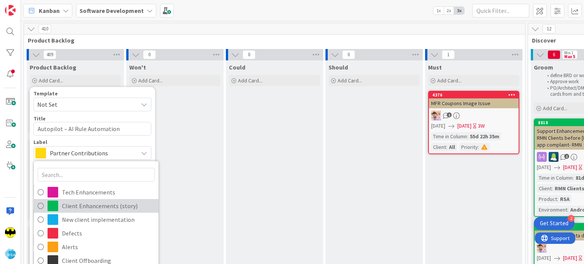
click at [77, 201] on span "Client Enhancements (story)" at bounding box center [108, 206] width 93 height 11
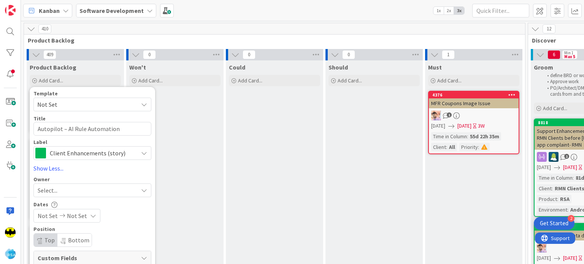
click at [66, 191] on div "Select..." at bounding box center [88, 190] width 100 height 9
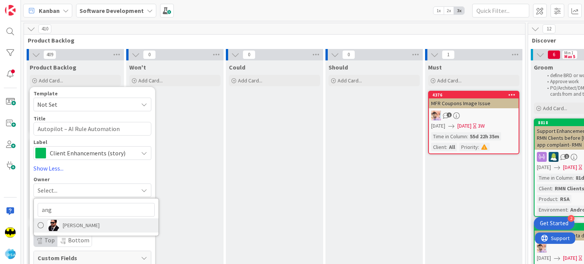
click at [74, 218] on link "[PERSON_NAME]" at bounding box center [96, 225] width 125 height 14
type textarea "x"
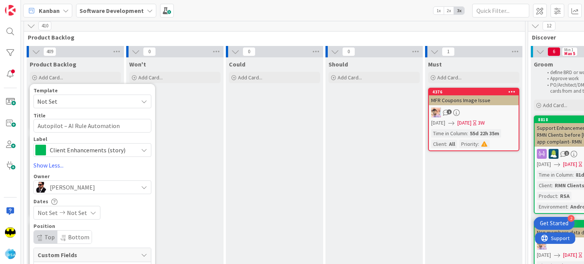
scroll to position [14, 0]
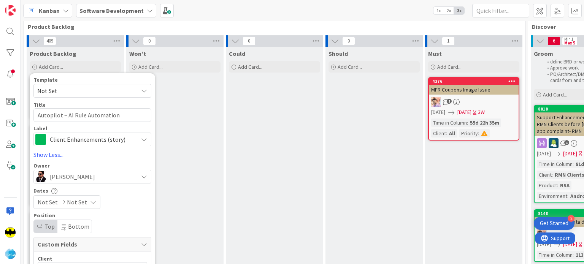
click at [47, 199] on span "Not Set" at bounding box center [48, 202] width 20 height 9
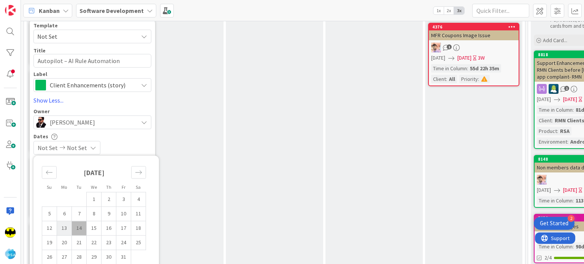
click at [65, 224] on td "13" at bounding box center [64, 228] width 15 height 14
type input "[DATE]"
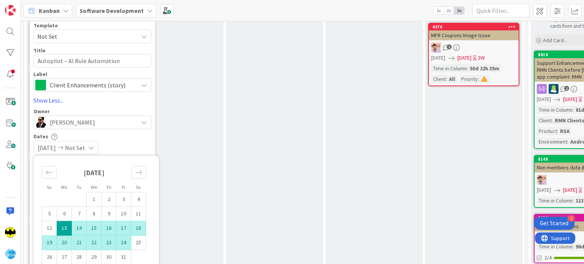
type textarea "x"
click at [119, 245] on td "24" at bounding box center [123, 243] width 15 height 14
type input "[DATE]"
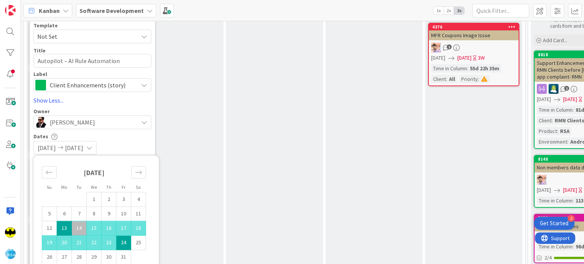
type textarea "x"
click at [130, 144] on div "[DATE] [DATE]" at bounding box center [92, 148] width 118 height 14
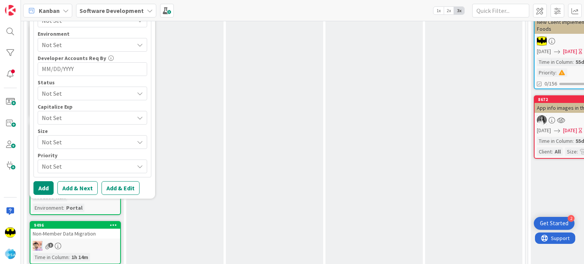
scroll to position [407, 0]
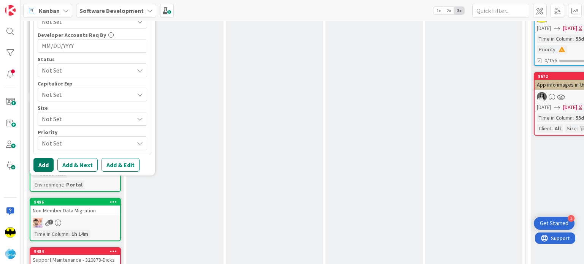
click at [53, 163] on button "Add" at bounding box center [43, 165] width 20 height 14
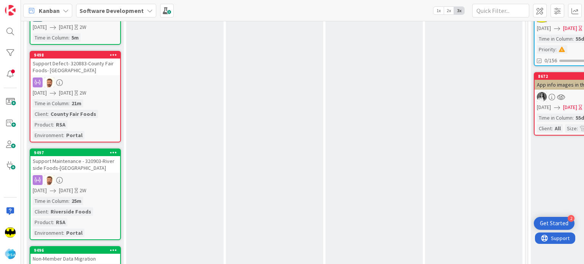
scroll to position [0, 0]
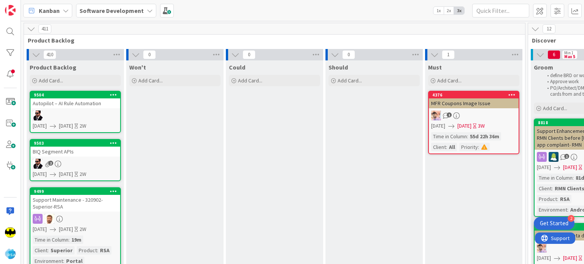
click at [88, 105] on div "Autopilot – AI Rule Automation" at bounding box center [75, 104] width 90 height 10
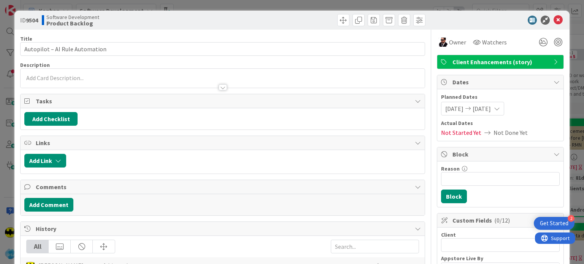
click at [134, 83] on div at bounding box center [223, 84] width 404 height 8
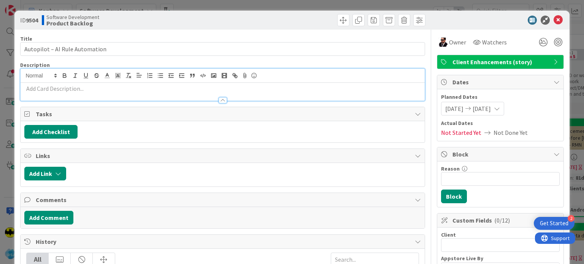
click at [128, 90] on p at bounding box center [222, 88] width 396 height 9
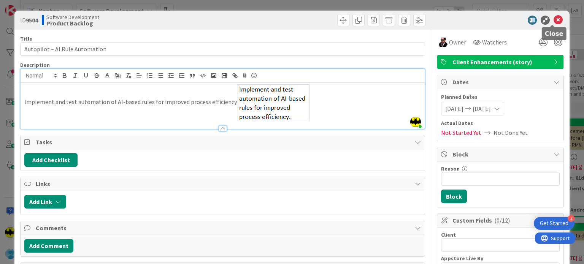
click at [554, 18] on icon at bounding box center [558, 20] width 9 height 9
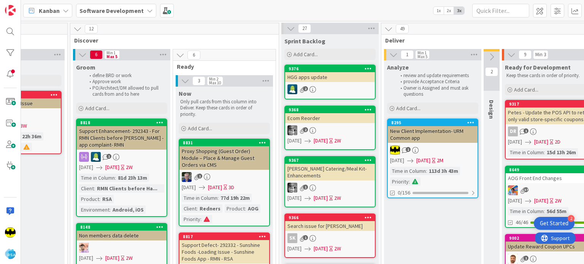
scroll to position [0, 459]
